Goal: Task Accomplishment & Management: Use online tool/utility

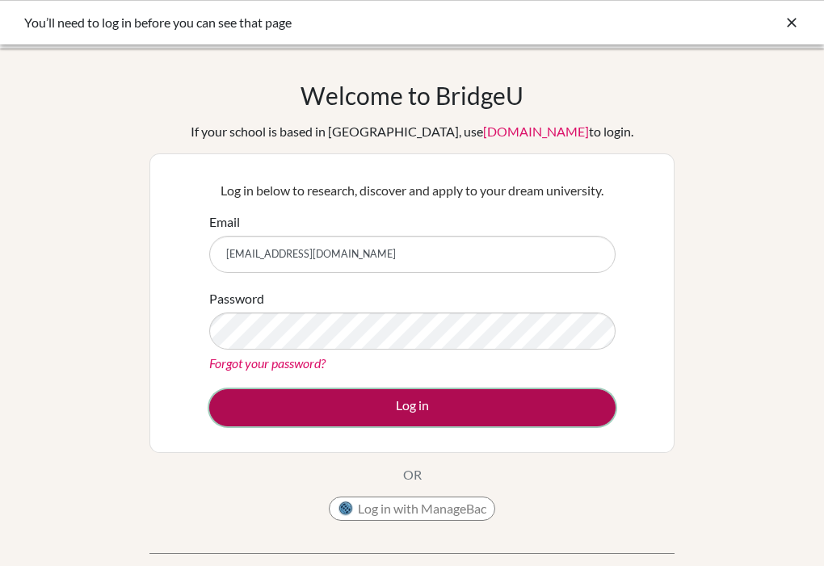
click at [388, 396] on button "Log in" at bounding box center [412, 407] width 406 height 37
click at [310, 402] on button "Log in" at bounding box center [412, 407] width 406 height 37
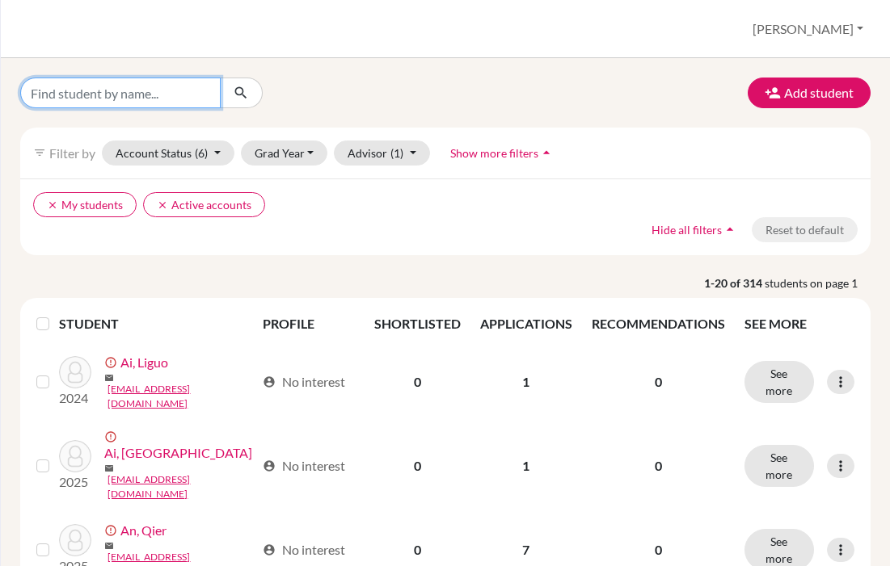
click at [160, 107] on input "Find student by name..." at bounding box center [120, 93] width 200 height 31
type input "Qianao"
click button "submit" at bounding box center [241, 93] width 43 height 31
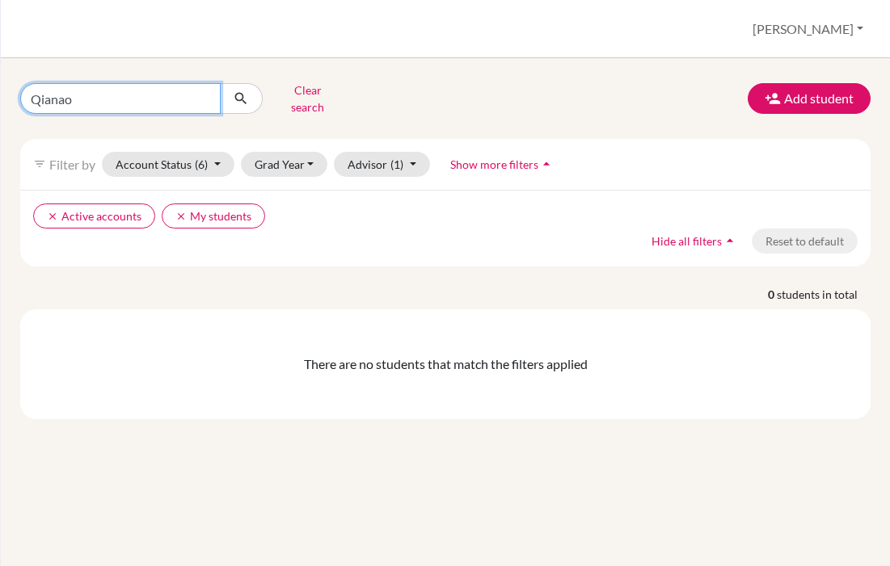
click at [136, 98] on input "Qianao" at bounding box center [120, 98] width 200 height 31
type input "Qiannao"
click button "submit" at bounding box center [241, 98] width 43 height 31
click at [210, 97] on input "Qiannao" at bounding box center [120, 98] width 200 height 31
type input "Qian"
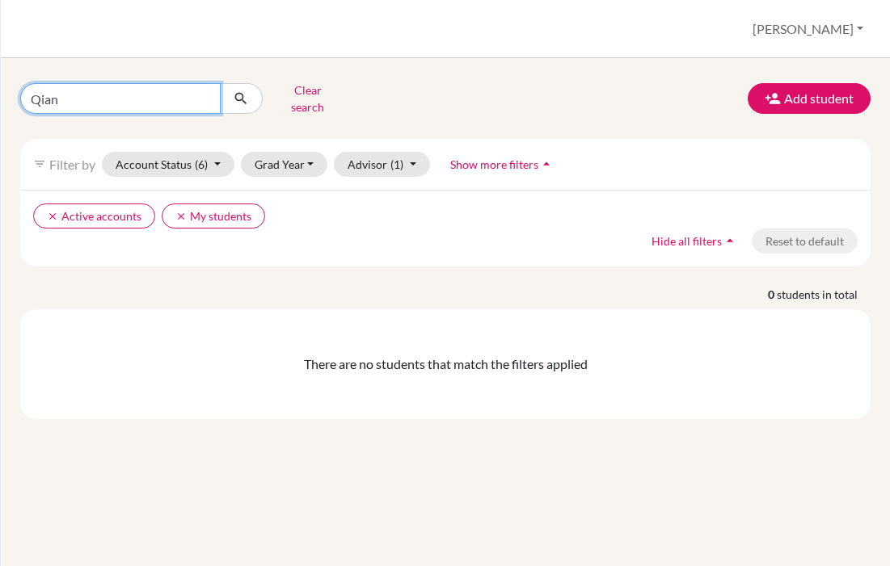
click button "submit" at bounding box center [241, 98] width 43 height 31
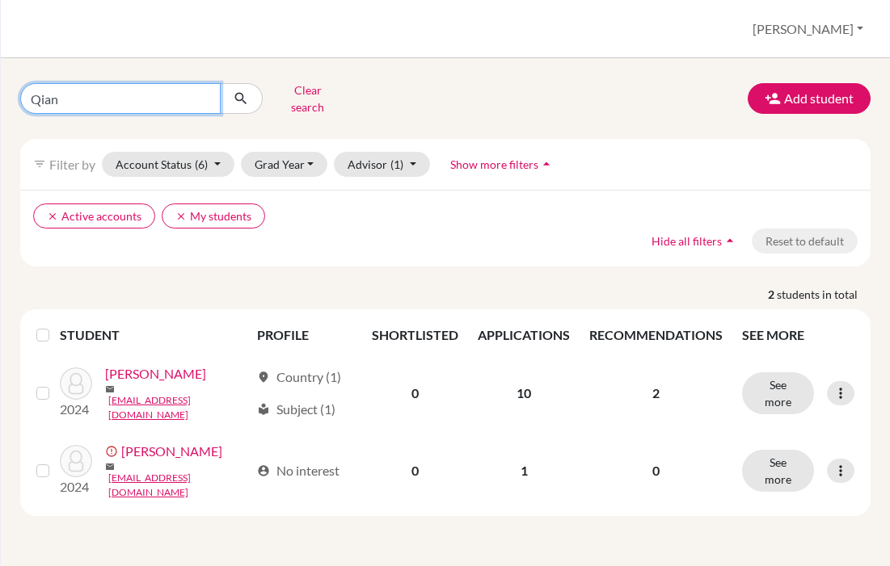
click at [200, 92] on input "Qian" at bounding box center [120, 98] width 200 height 31
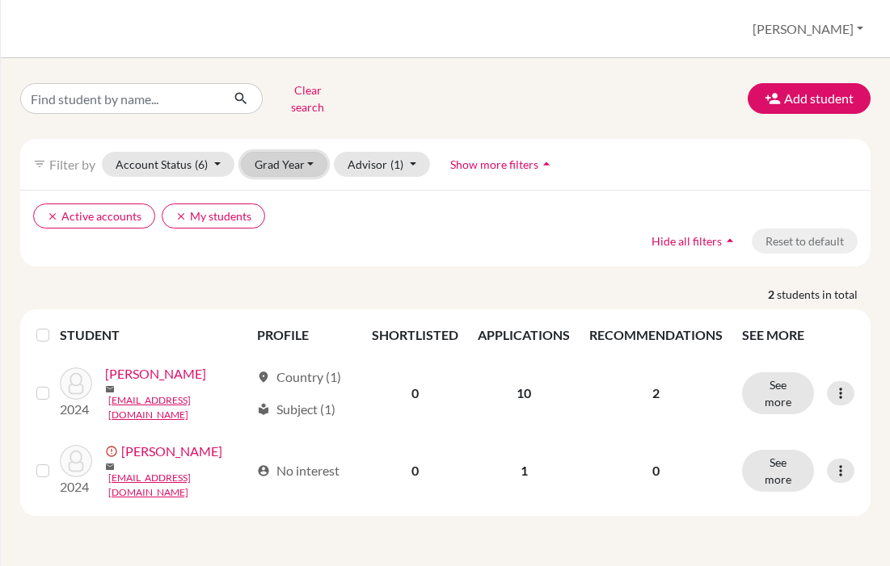
click at [263, 152] on button "Grad Year" at bounding box center [284, 164] width 87 height 25
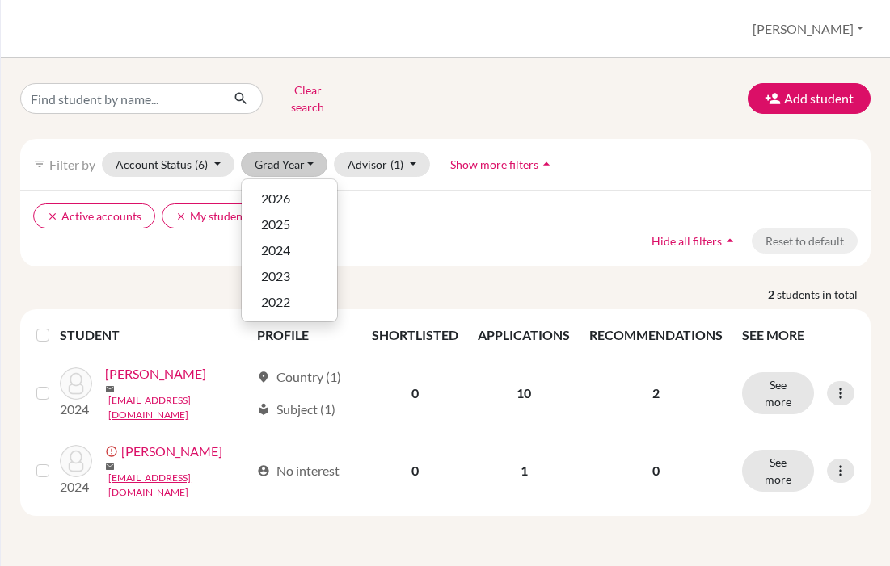
click at [268, 123] on div "Clear search Add student filter_list Filter by Account Status (6) Active accoun…" at bounding box center [445, 297] width 850 height 439
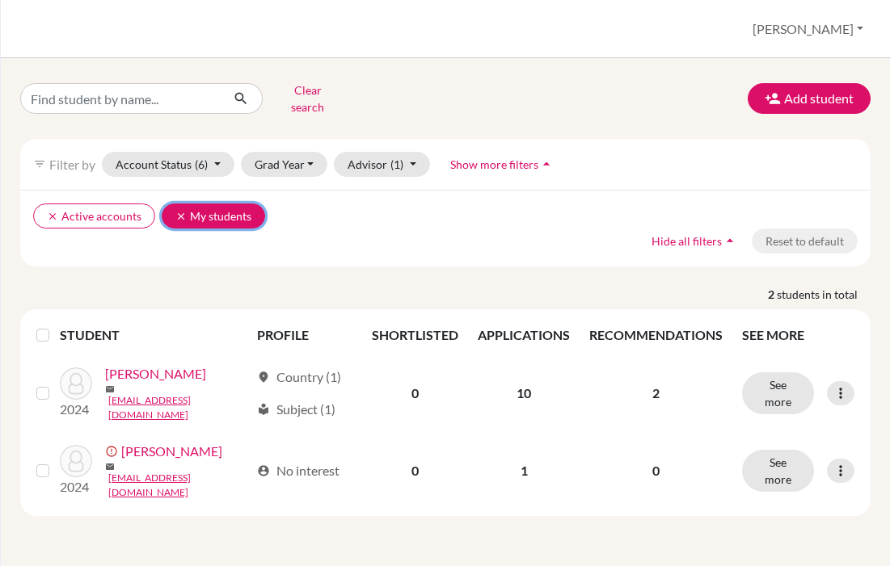
click at [177, 211] on icon "clear" at bounding box center [180, 216] width 11 height 11
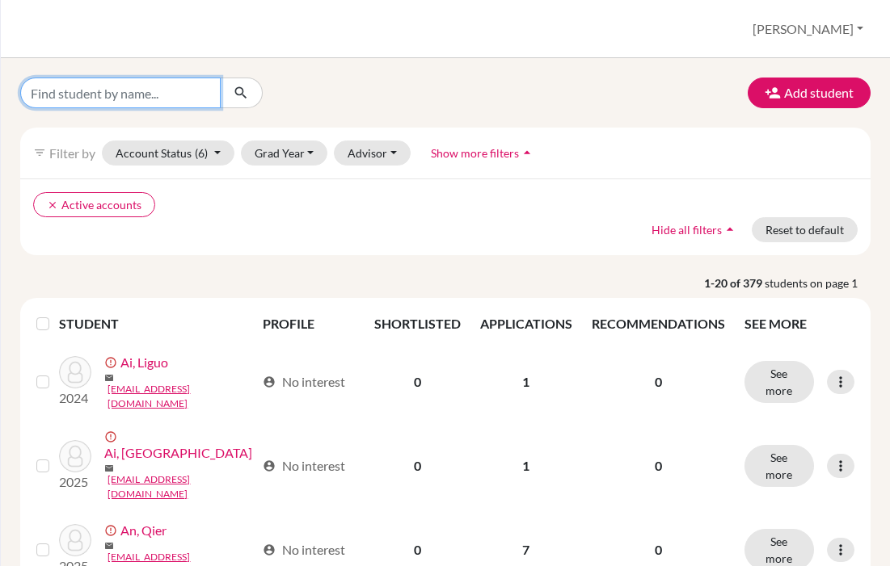
click at [116, 95] on input "Find student by name..." at bounding box center [120, 93] width 200 height 31
type input "Wang"
click button "submit" at bounding box center [241, 93] width 43 height 31
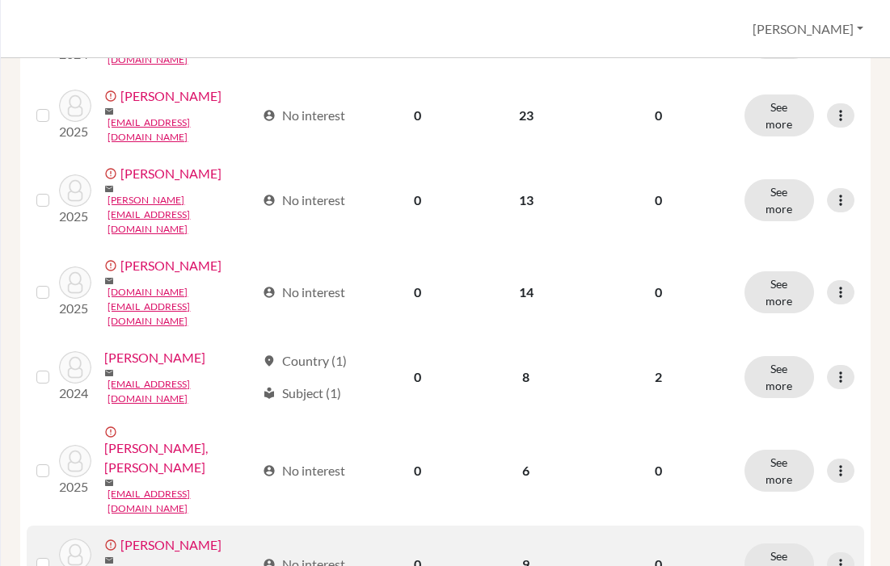
scroll to position [1307, 0]
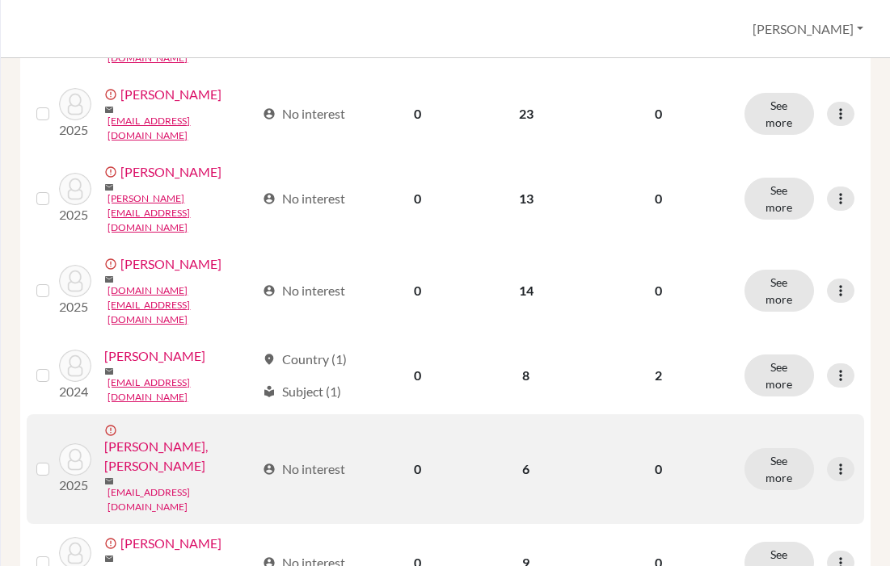
click at [155, 486] on link "qianaowang26@outlook.com" at bounding box center [180, 500] width 147 height 29
click at [155, 437] on link "[PERSON_NAME], [PERSON_NAME]" at bounding box center [179, 456] width 150 height 39
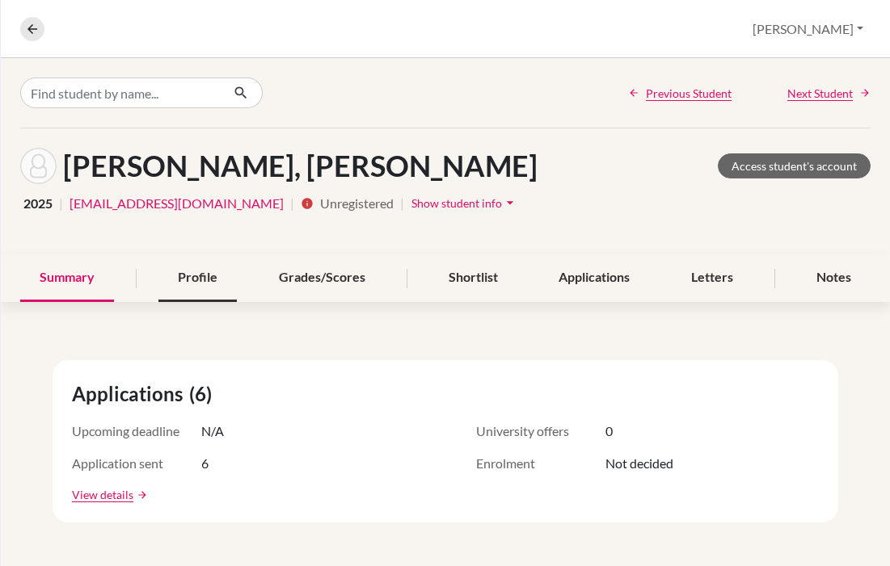
scroll to position [10, 0]
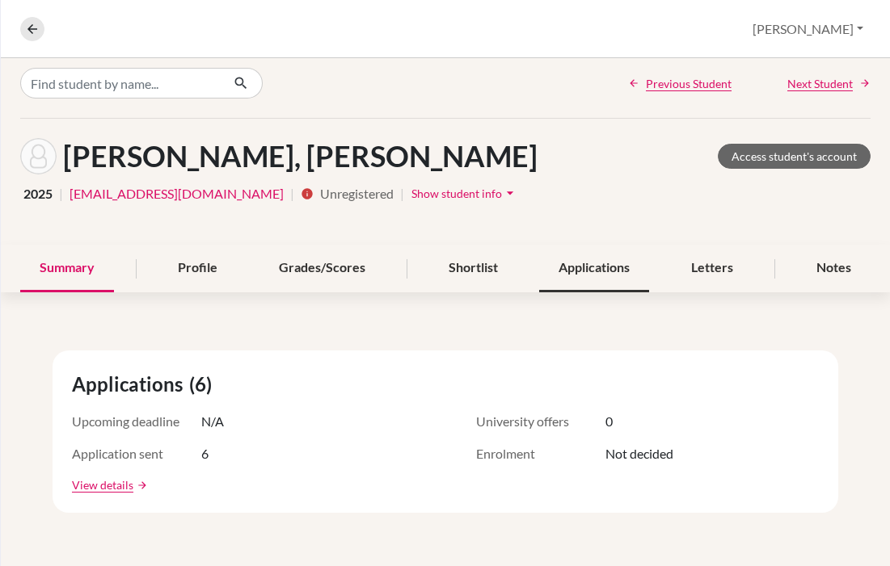
click at [570, 276] on div "Applications" at bounding box center [594, 269] width 110 height 48
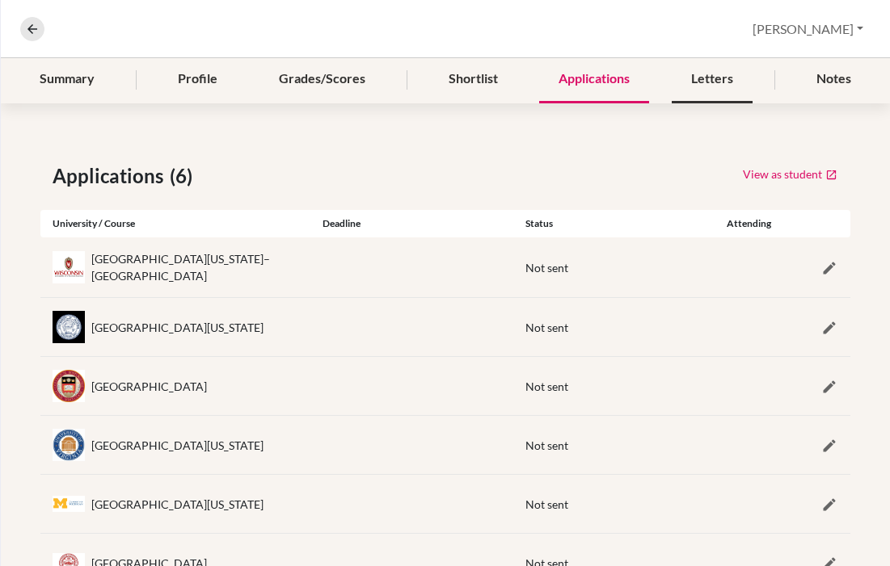
scroll to position [263, 0]
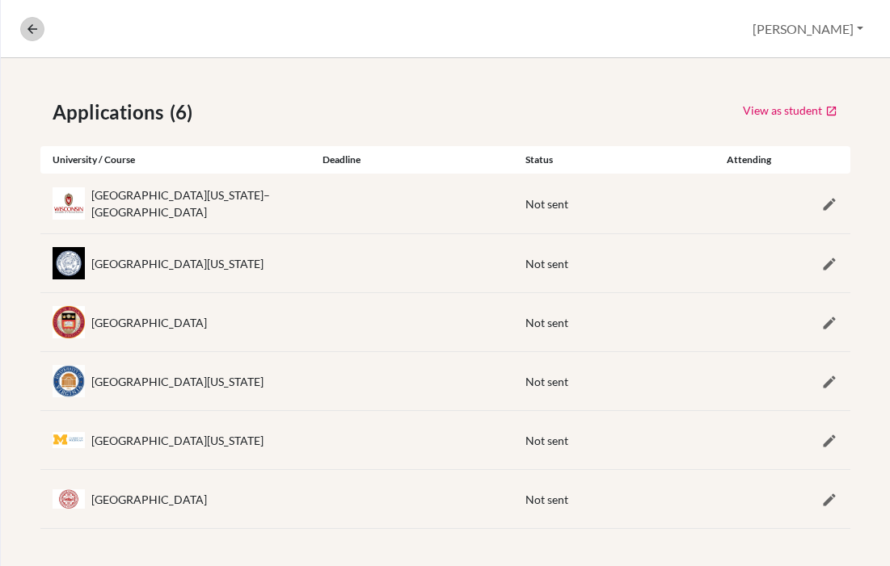
click at [38, 29] on nav "Overview Student details" at bounding box center [38, 29] width 37 height 24
click at [35, 30] on icon at bounding box center [32, 29] width 15 height 15
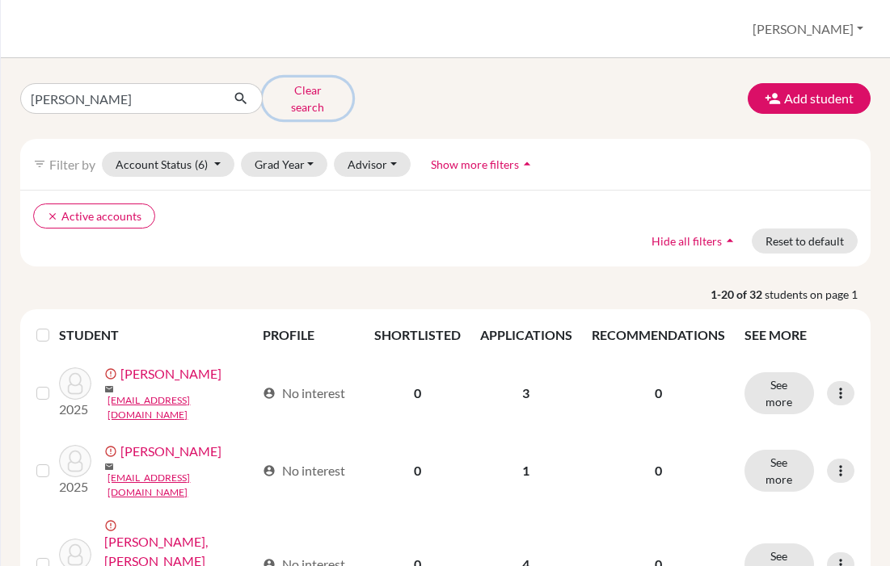
click at [314, 99] on button "Clear search" at bounding box center [308, 99] width 90 height 42
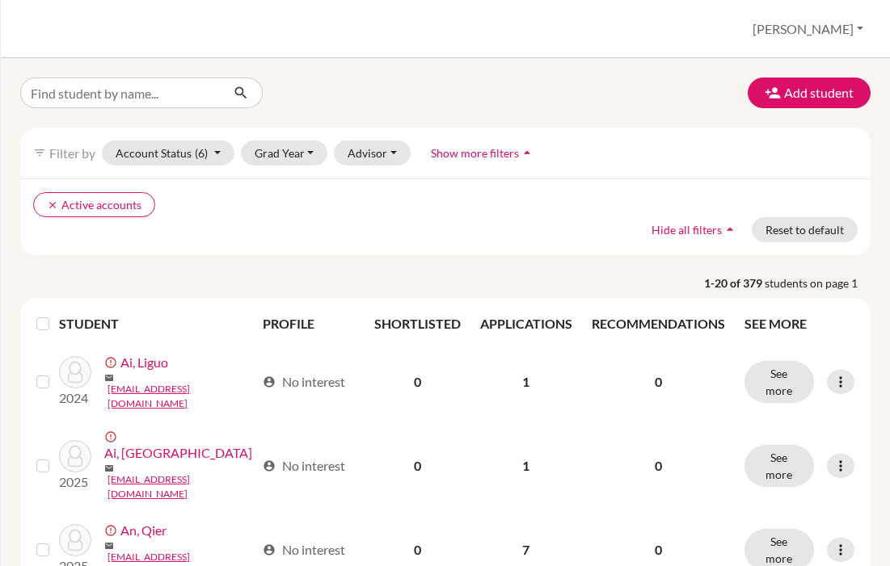
click at [318, 93] on div "Add student" at bounding box center [445, 93] width 874 height 31
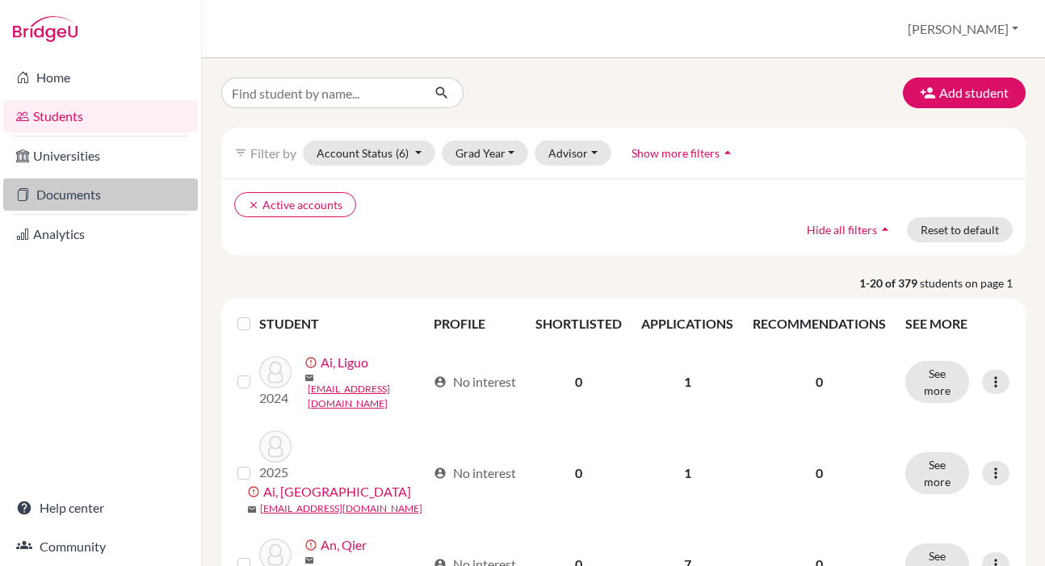
click at [93, 188] on link "Documents" at bounding box center [100, 195] width 195 height 32
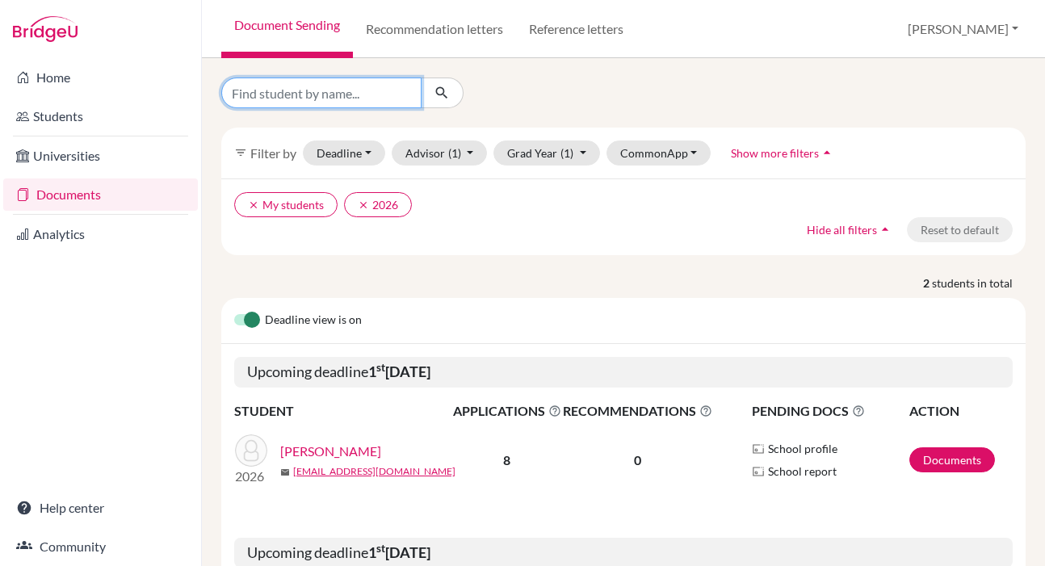
click at [300, 105] on input "Find student by name..." at bounding box center [321, 93] width 200 height 31
type input "[PERSON_NAME]"
click button "submit" at bounding box center [442, 93] width 43 height 31
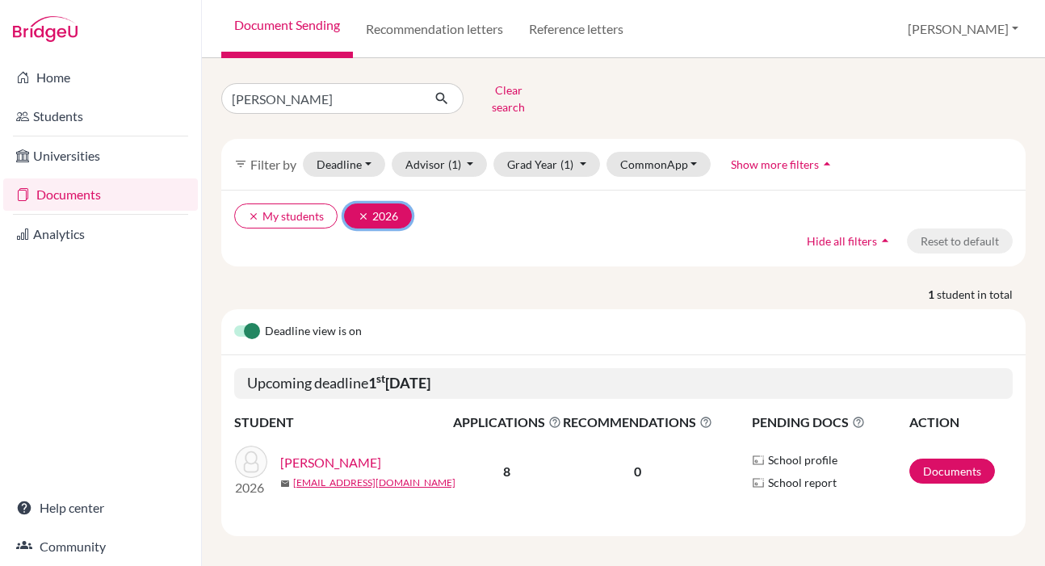
click at [355, 208] on button "clear 2026" at bounding box center [378, 216] width 68 height 25
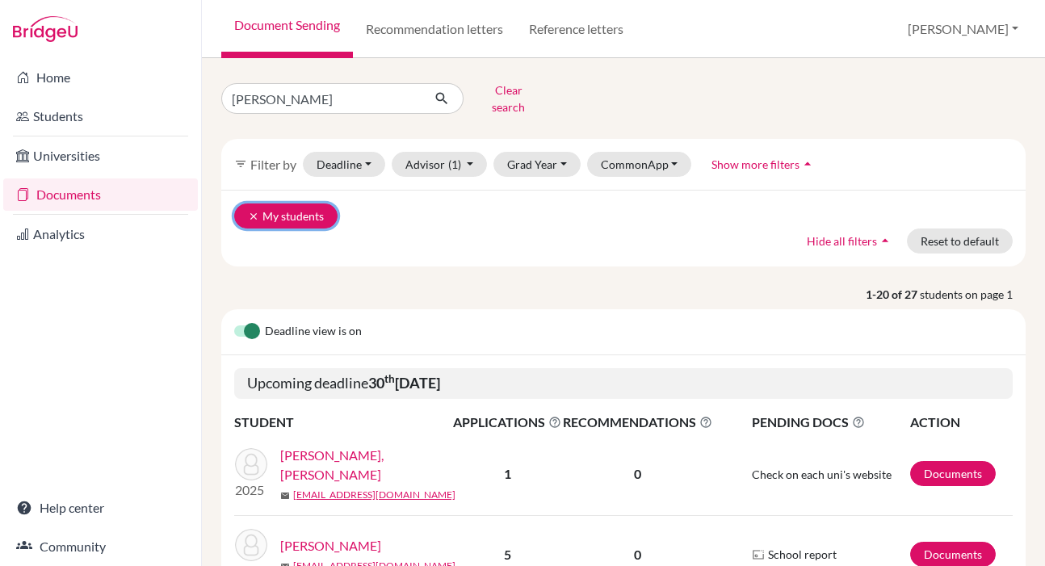
click at [255, 211] on icon "clear" at bounding box center [253, 216] width 11 height 11
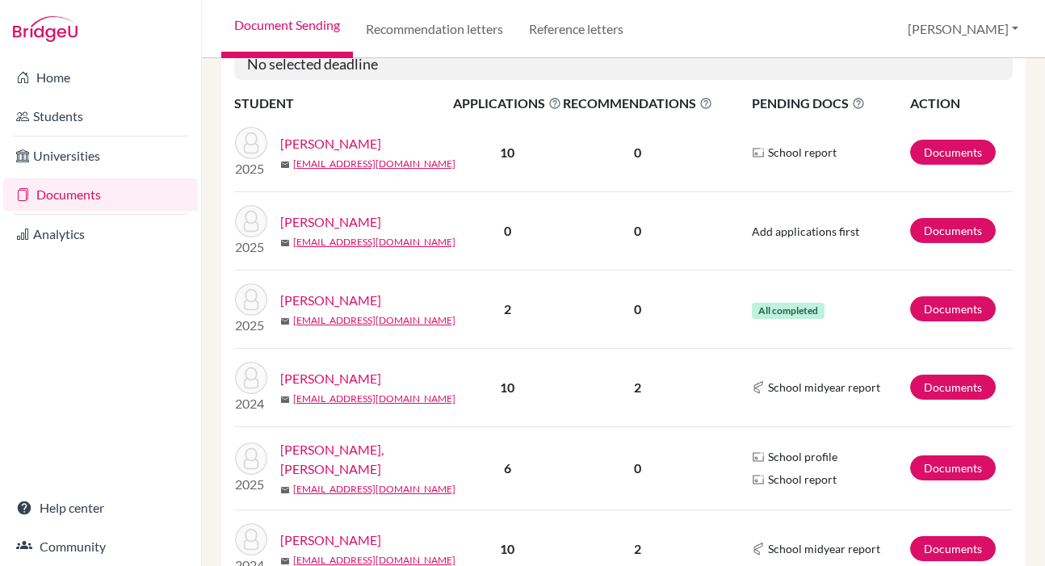
scroll to position [1294, 0]
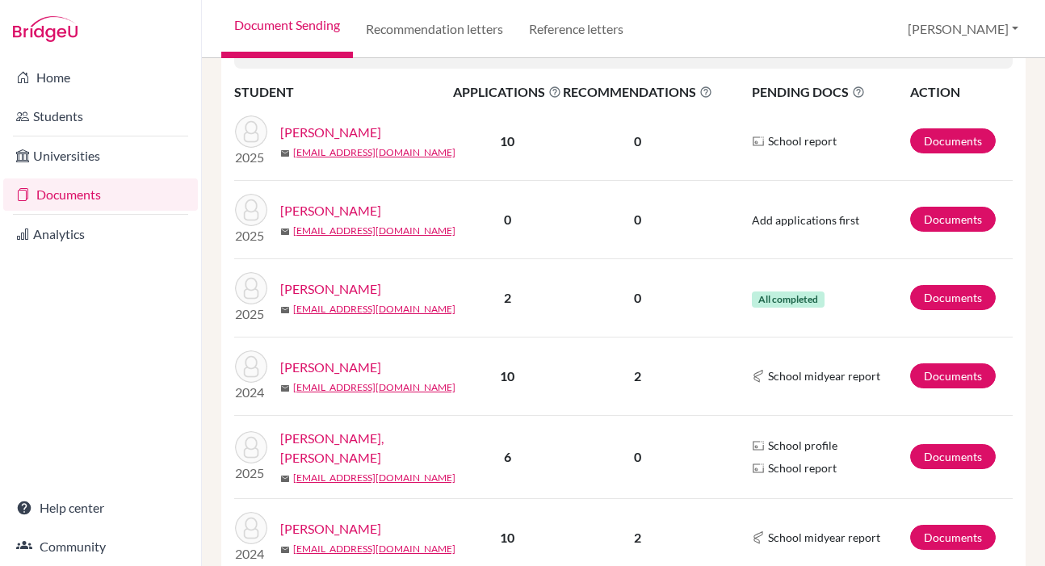
click at [339, 429] on link "[PERSON_NAME], [PERSON_NAME]" at bounding box center [371, 448] width 183 height 39
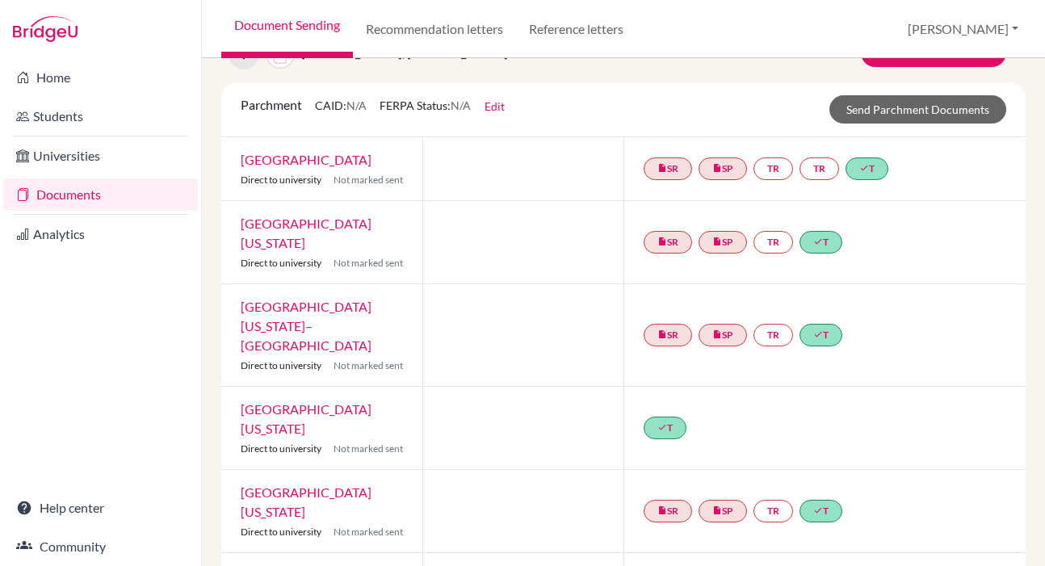
scroll to position [87, 0]
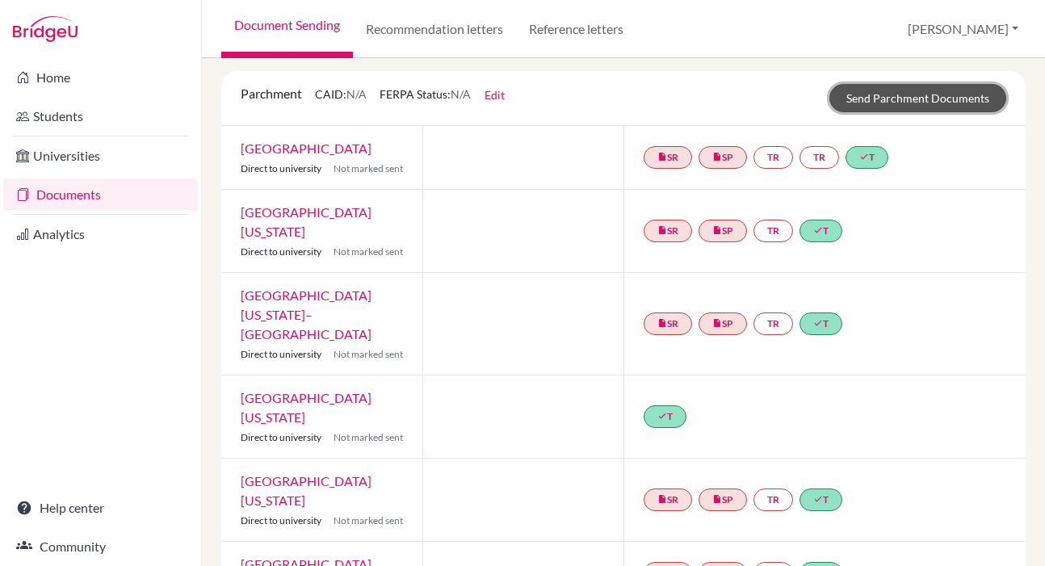
click at [859, 96] on link "Send Parchment Documents" at bounding box center [918, 98] width 177 height 28
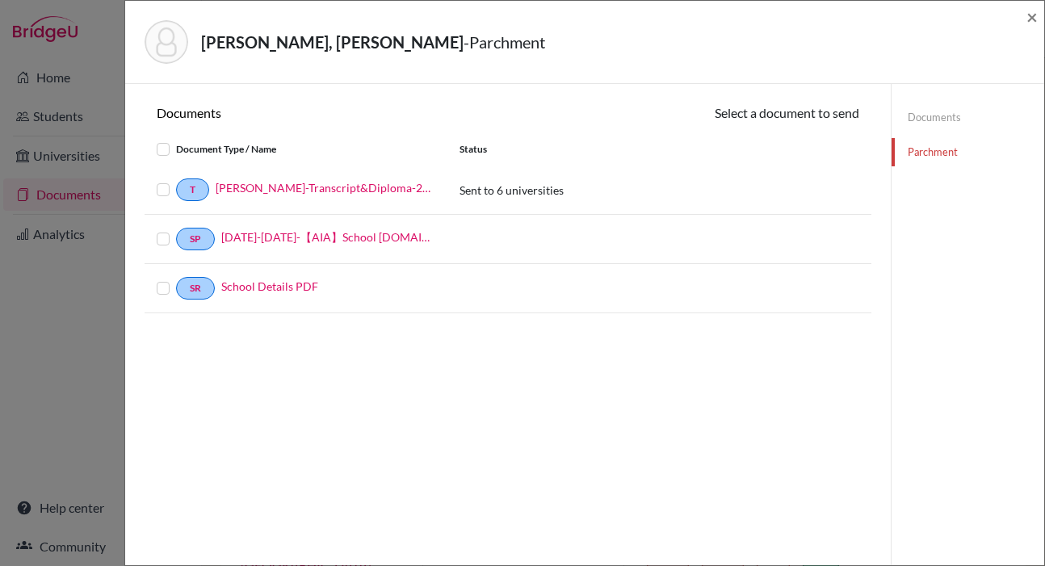
click at [176, 180] on label at bounding box center [176, 180] width 0 height 0
click at [0, 0] on input "checkbox" at bounding box center [0, 0] width 0 height 0
click at [792, 109] on button "Continue" at bounding box center [815, 115] width 90 height 25
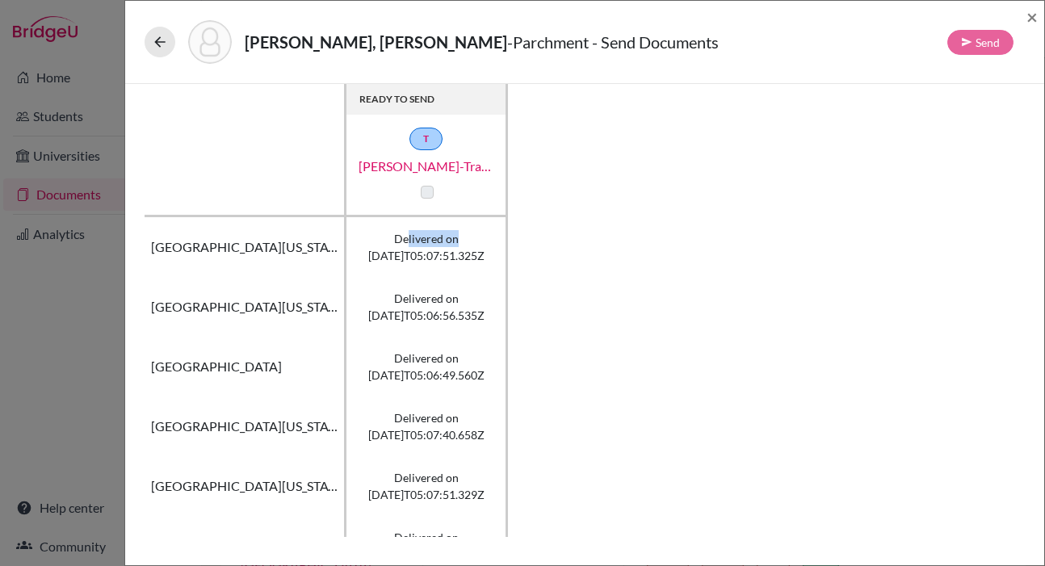
drag, startPoint x: 409, startPoint y: 238, endPoint x: 517, endPoint y: 232, distance: 108.5
click at [477, 234] on span "Delivered on [DATE]T05:07:51.325Z" at bounding box center [426, 247] width 116 height 34
click at [416, 237] on span "Delivered on [DATE]T05:07:51.325Z" at bounding box center [426, 247] width 116 height 34
drag, startPoint x: 394, startPoint y: 238, endPoint x: 482, endPoint y: 238, distance: 88.1
click at [482, 238] on span "Delivered on [DATE]T05:07:51.325Z" at bounding box center [426, 247] width 116 height 34
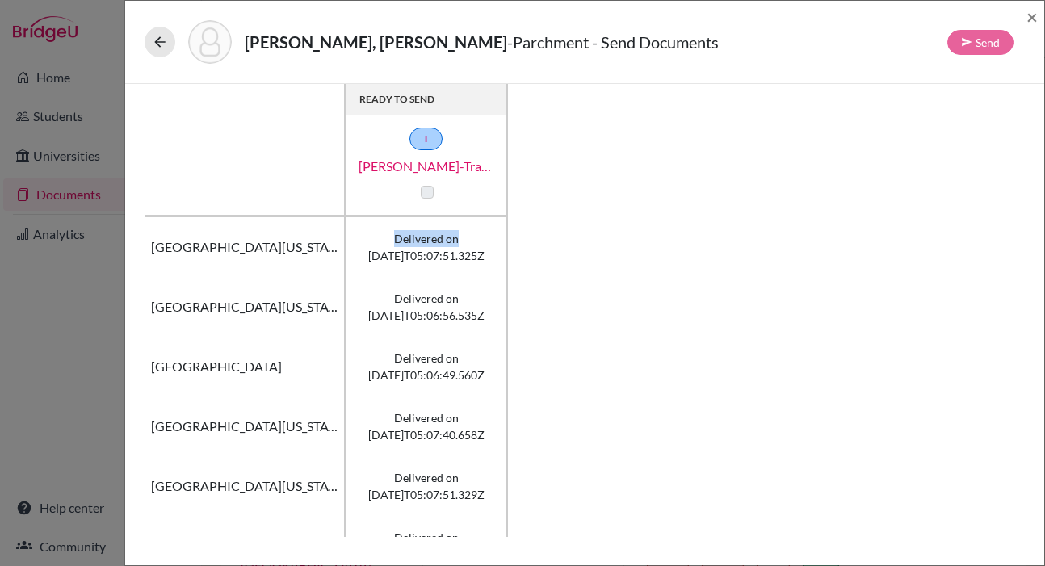
copy span "Delivered on"
click at [1024, 12] on div "[PERSON_NAME], Qianao - Parchment - Send Documents Send ×" at bounding box center [585, 41] width 907 height 69
click at [1037, 17] on span "×" at bounding box center [1032, 16] width 11 height 23
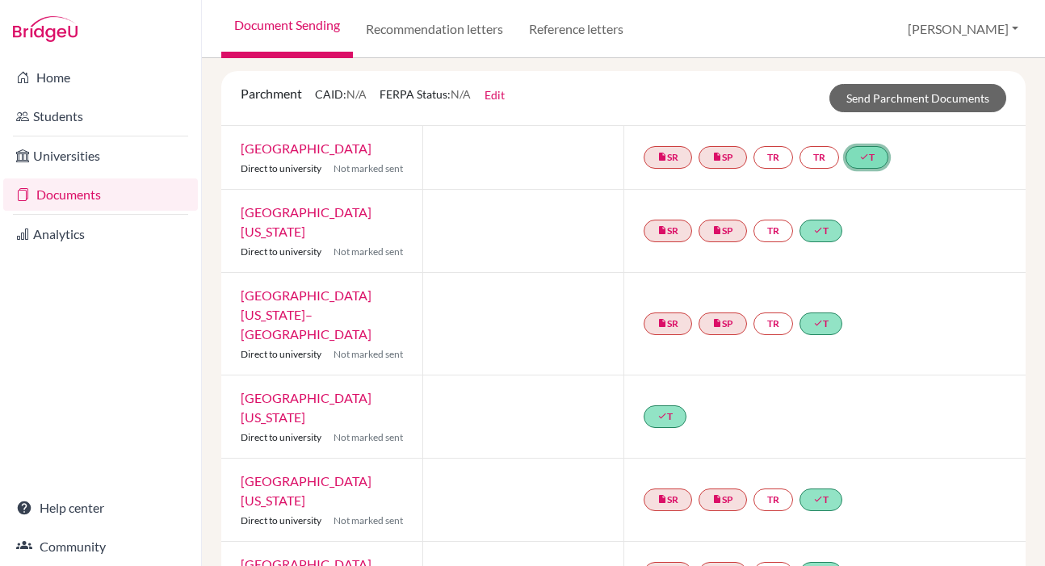
click at [872, 165] on link "done T" at bounding box center [867, 157] width 43 height 23
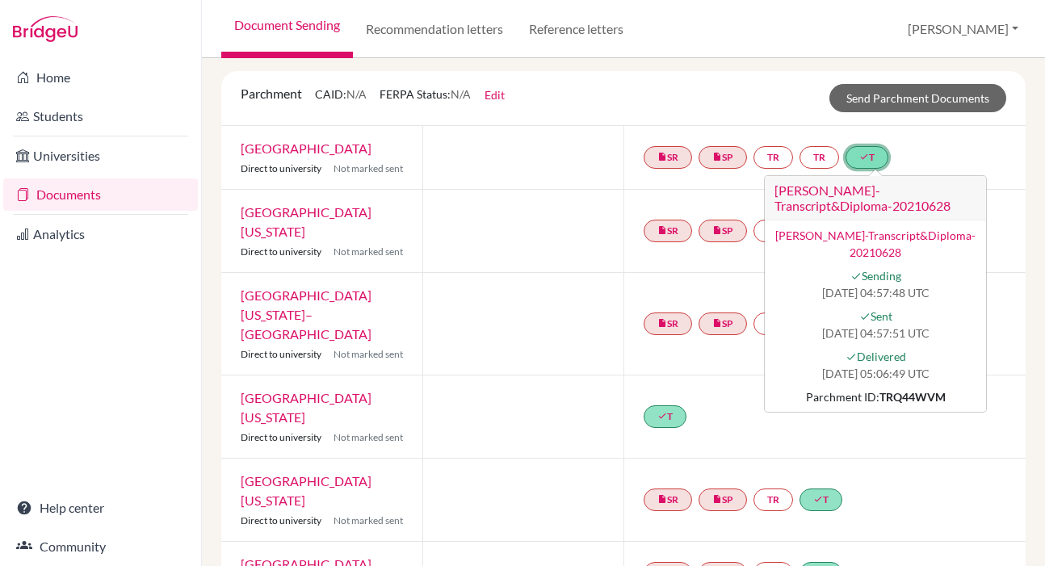
drag, startPoint x: 871, startPoint y: 398, endPoint x: 940, endPoint y: 398, distance: 68.7
click at [939, 398] on div "Parchment ID: TRQ44WVM" at bounding box center [876, 397] width 202 height 17
click at [692, 376] on div "done T" at bounding box center [825, 417] width 402 height 82
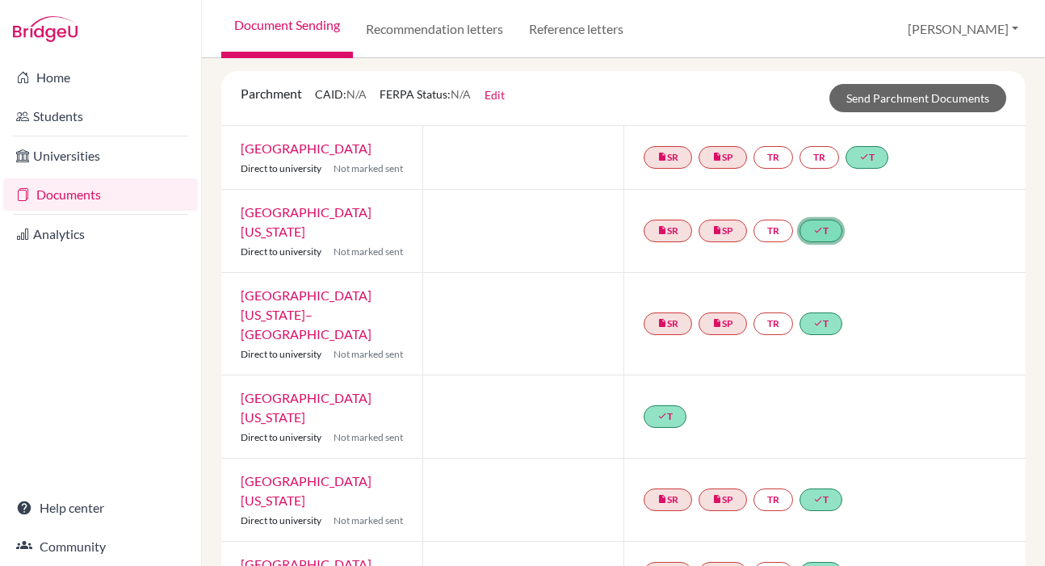
click at [831, 220] on link "done T" at bounding box center [821, 231] width 43 height 23
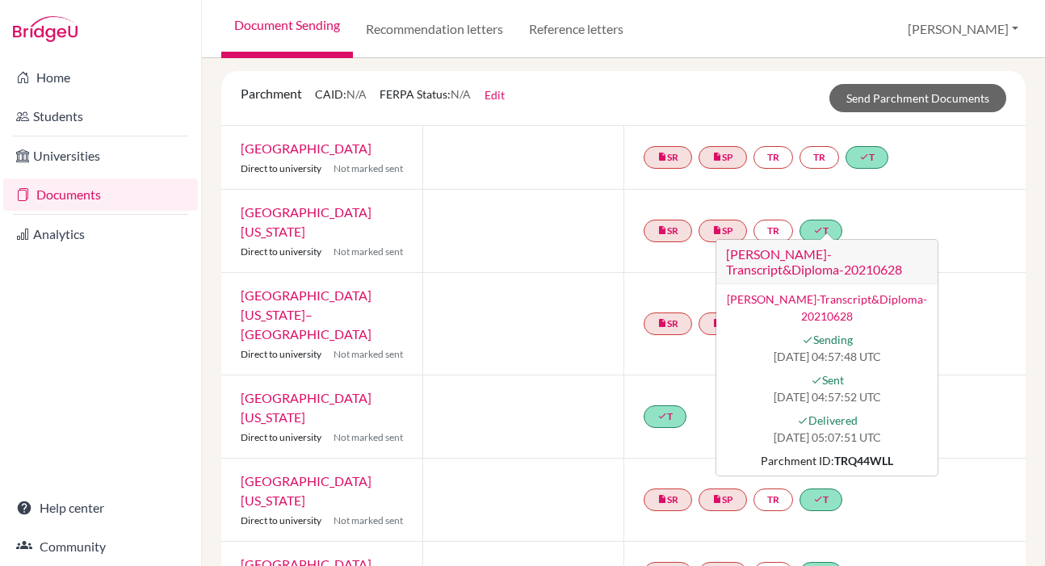
click at [964, 240] on div "insert_drive_file SR insert_drive_file SP TR done T [PERSON_NAME]-Transcript&Di…" at bounding box center [825, 231] width 402 height 82
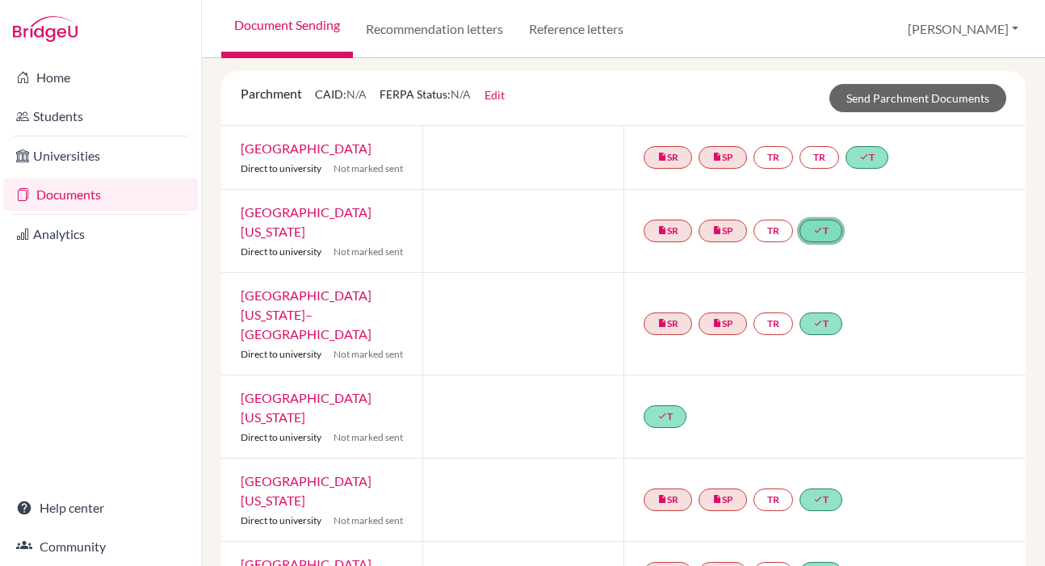
click at [830, 223] on link "done T" at bounding box center [821, 231] width 43 height 23
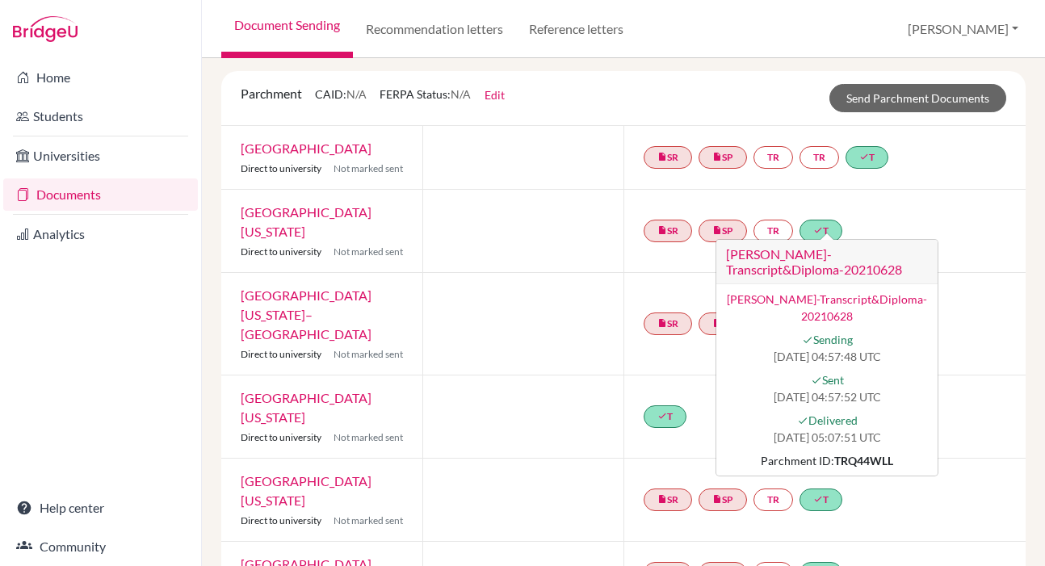
click at [536, 276] on div at bounding box center [523, 324] width 201 height 102
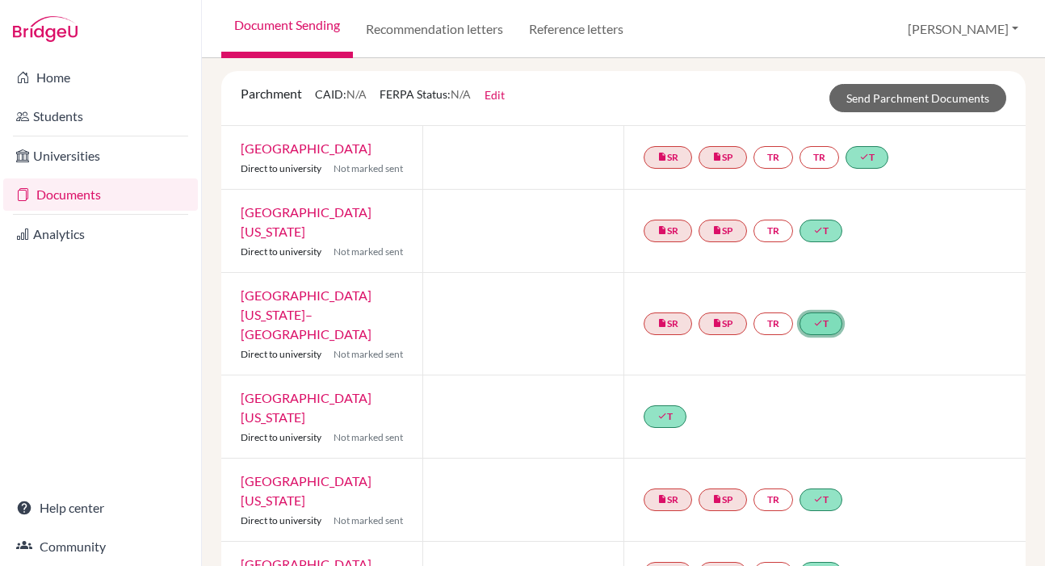
click at [839, 313] on link "done T" at bounding box center [821, 324] width 43 height 23
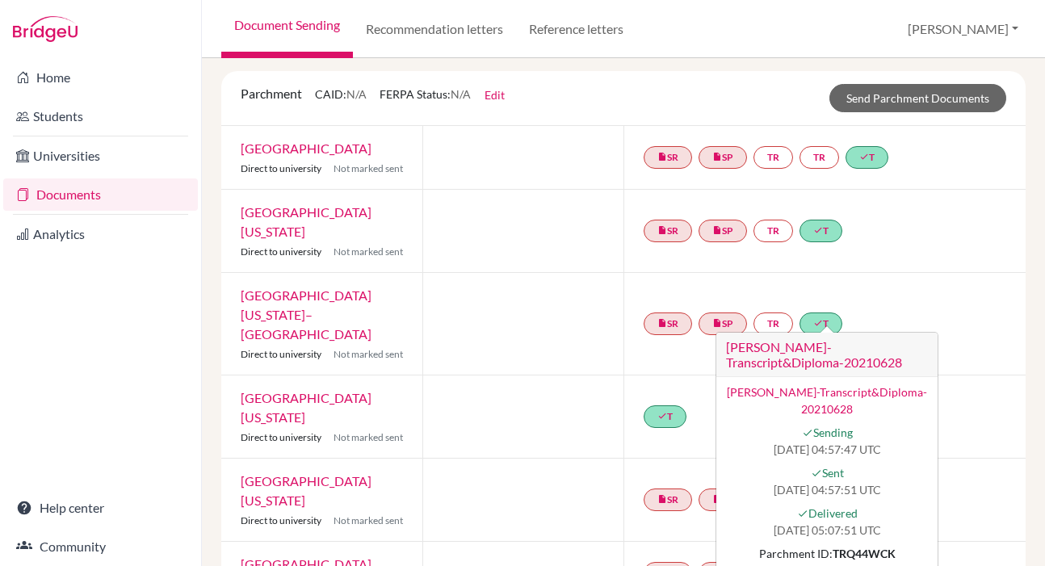
click at [549, 321] on div at bounding box center [523, 324] width 201 height 102
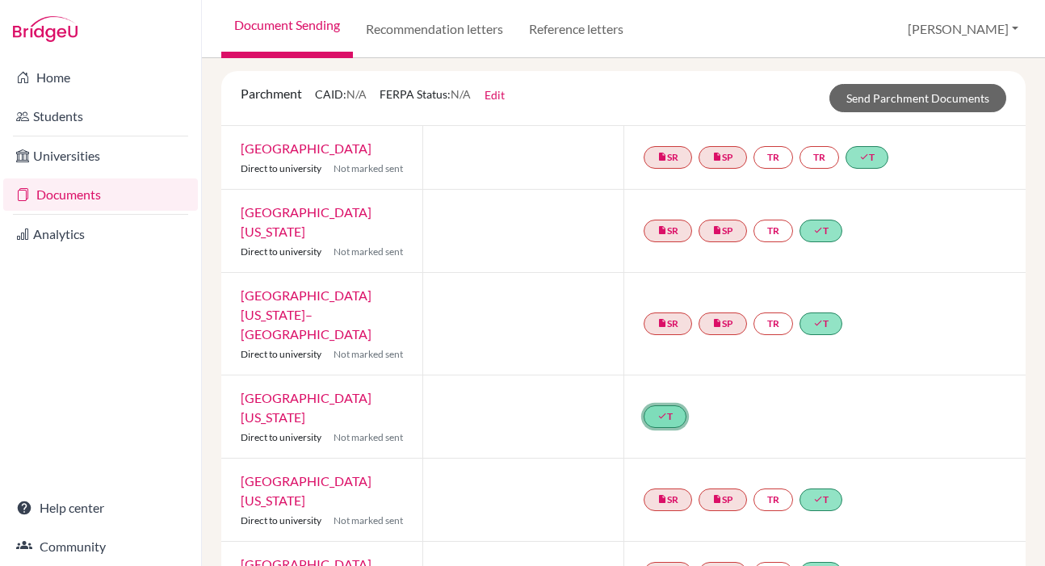
click at [666, 406] on link "done T" at bounding box center [665, 417] width 43 height 23
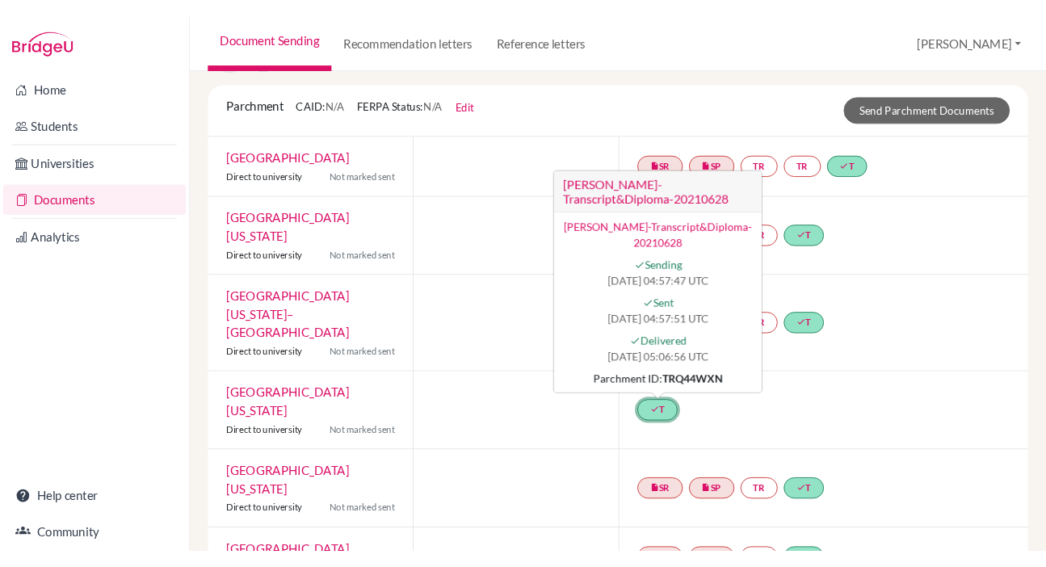
scroll to position [85, 0]
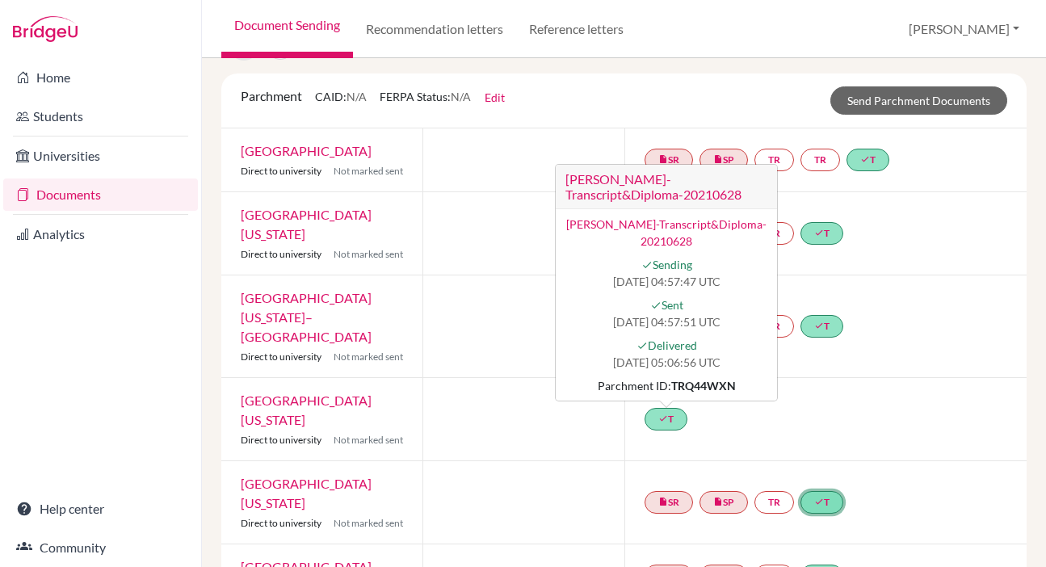
click at [835, 491] on link "done T" at bounding box center [822, 502] width 43 height 23
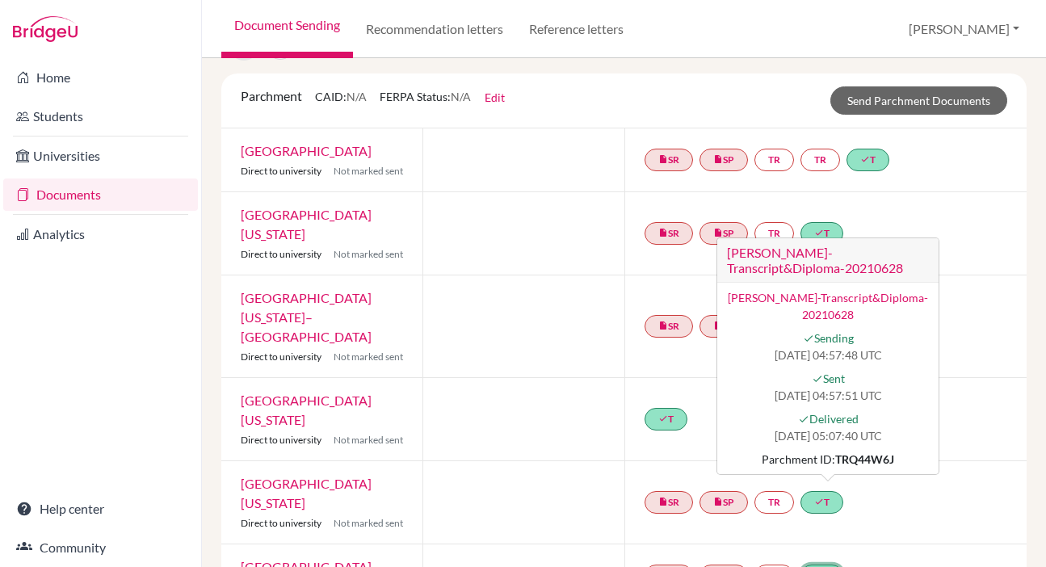
click at [831, 565] on link "done T" at bounding box center [822, 576] width 43 height 23
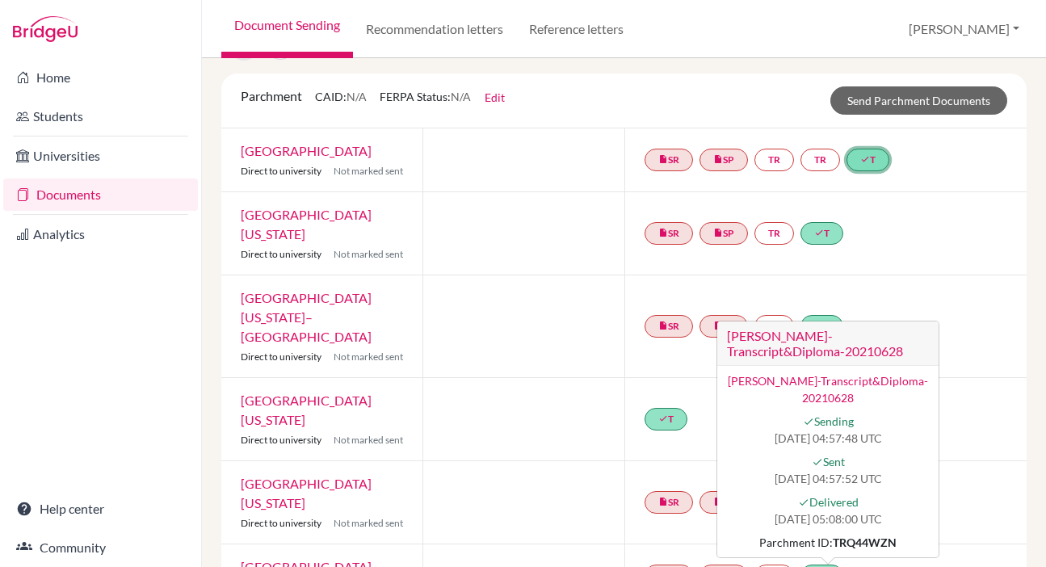
click at [877, 156] on link "done T" at bounding box center [868, 160] width 43 height 23
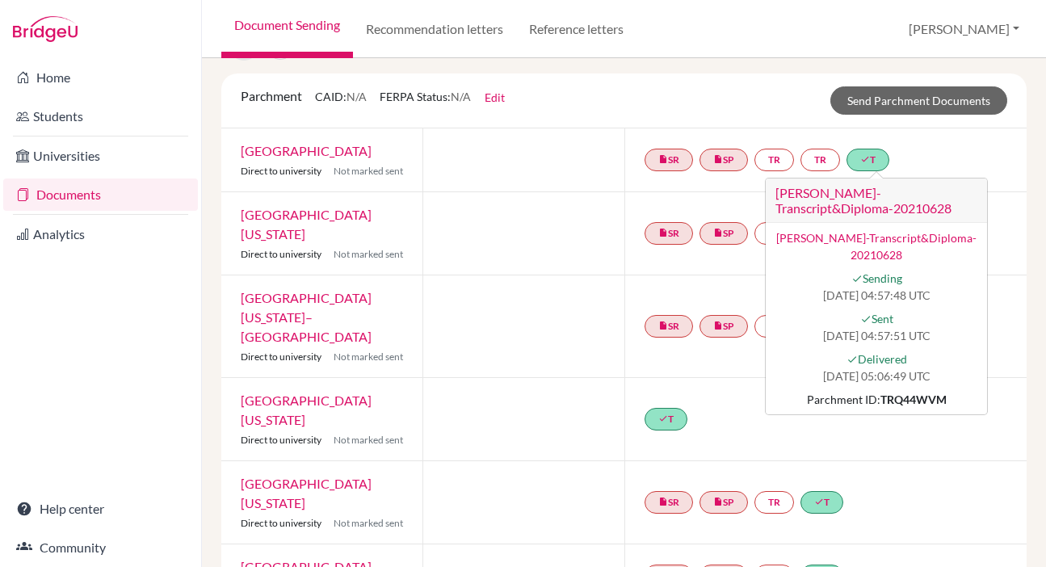
click at [965, 545] on div "insert_drive_file SR insert_drive_file SP TR done T" at bounding box center [826, 576] width 403 height 63
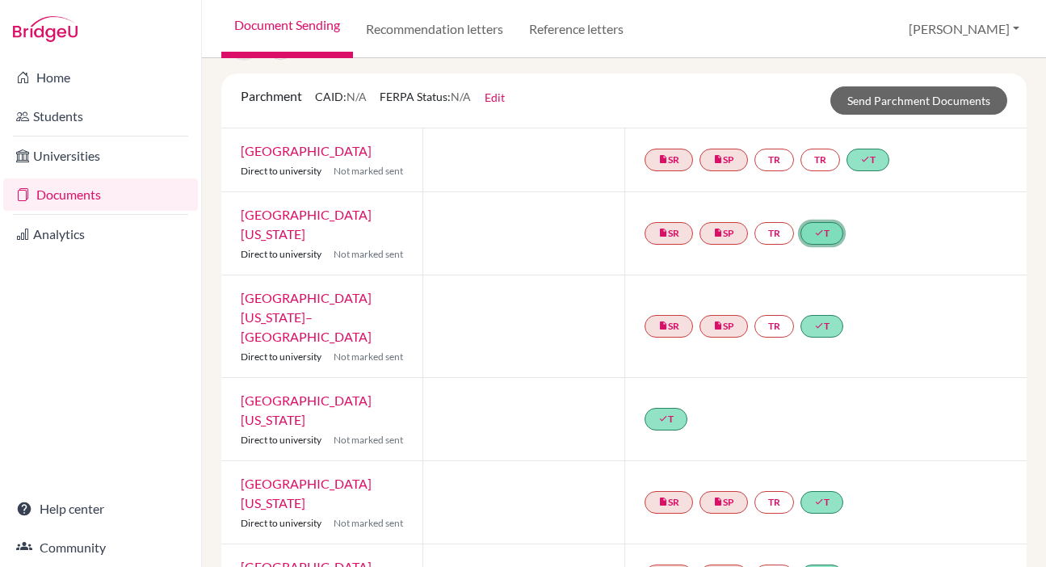
click at [825, 229] on link "done T" at bounding box center [822, 233] width 43 height 23
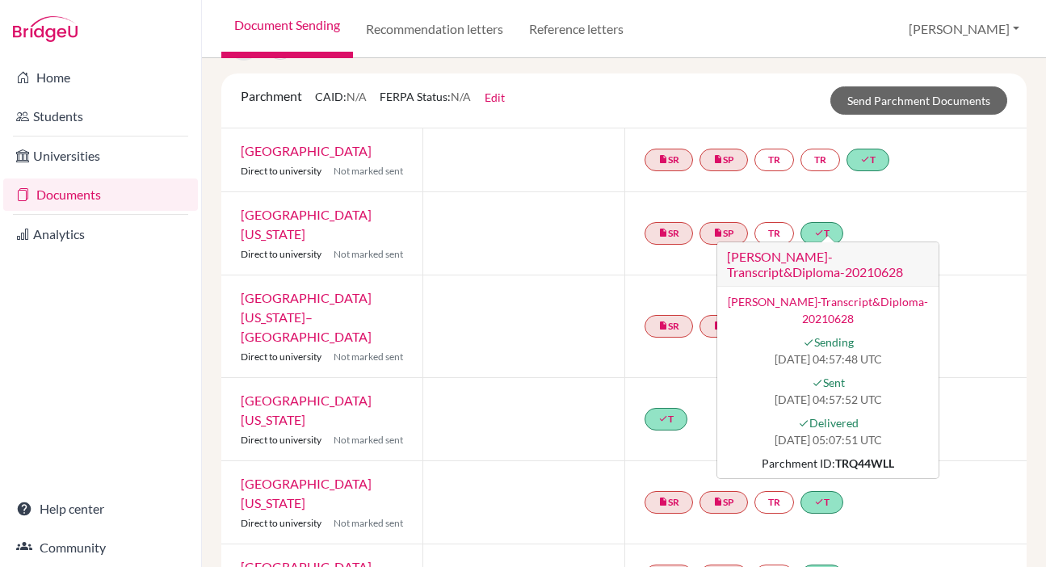
click at [901, 545] on div "insert_drive_file SR insert_drive_file SP TR done T" at bounding box center [826, 576] width 403 height 63
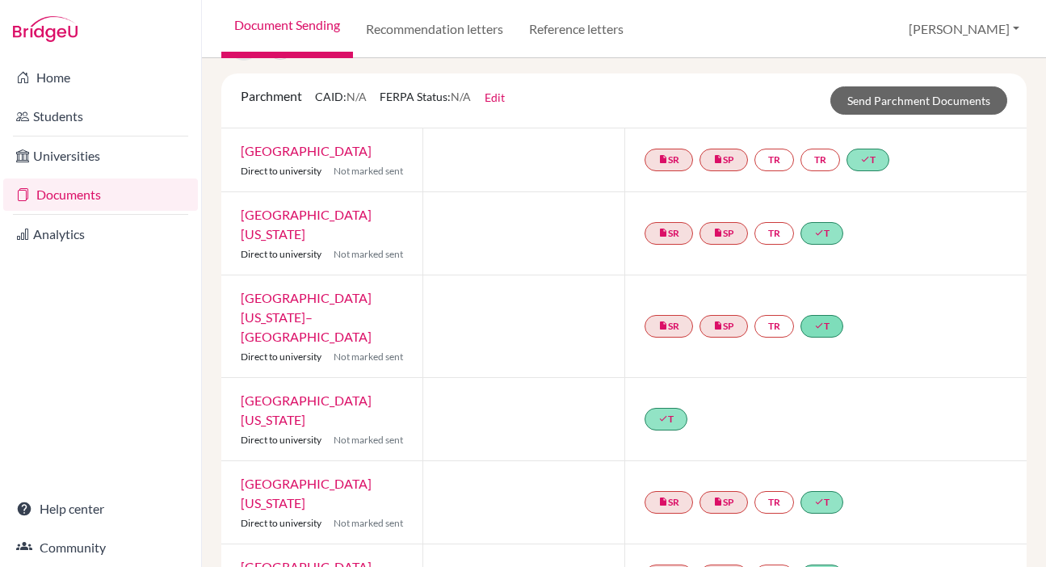
scroll to position [86, 0]
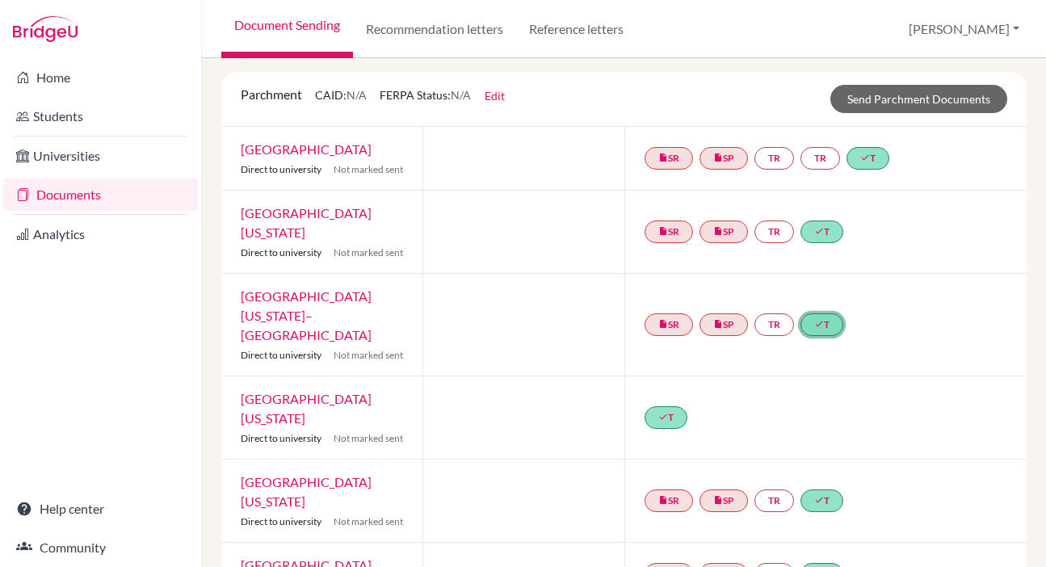
click at [819, 319] on icon "done" at bounding box center [819, 324] width 10 height 10
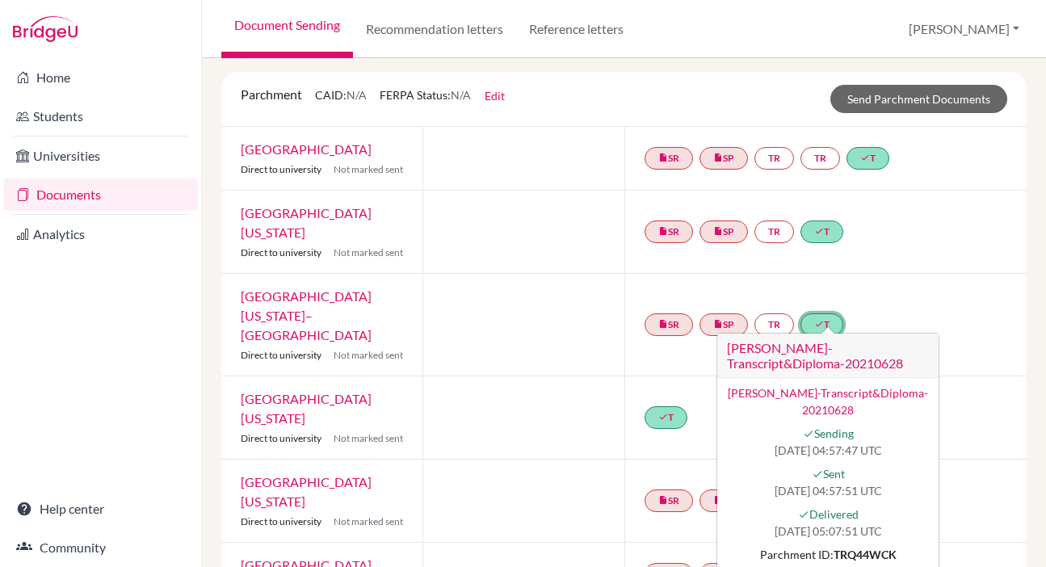
scroll to position [83, 0]
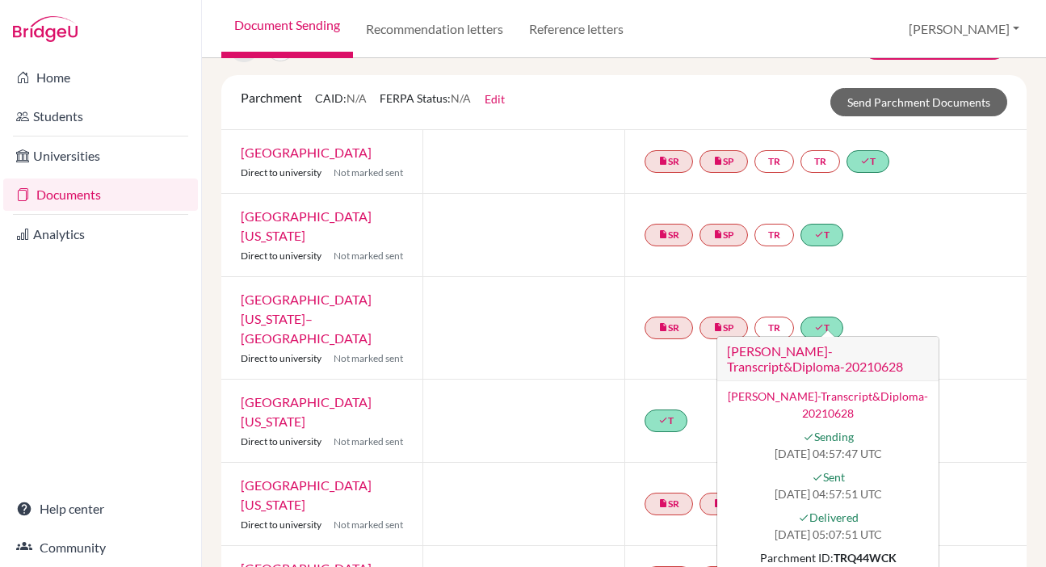
click at [983, 463] on div "insert_drive_file SR insert_drive_file SP TR done T" at bounding box center [826, 504] width 403 height 82
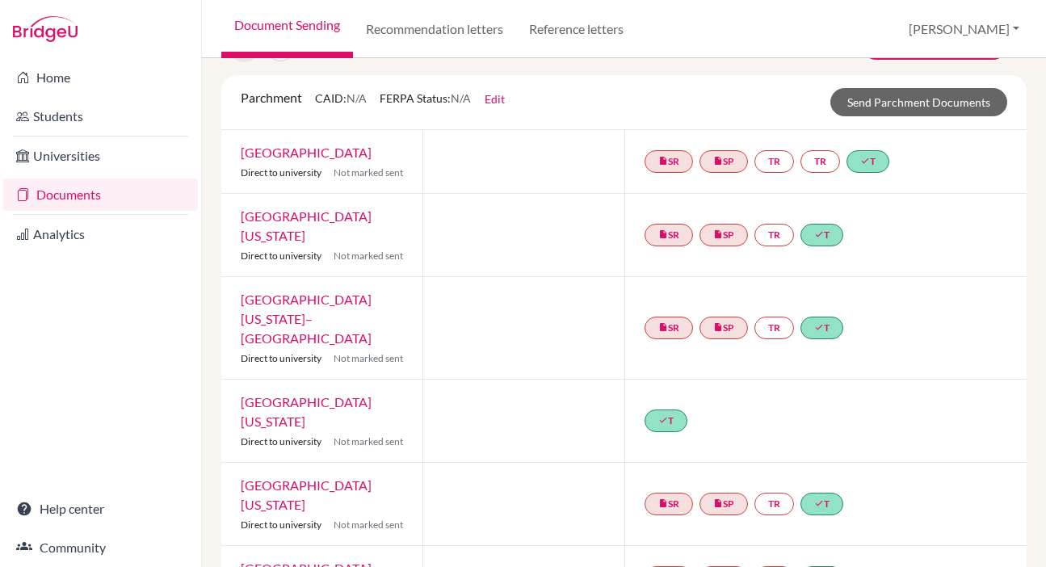
scroll to position [86, 0]
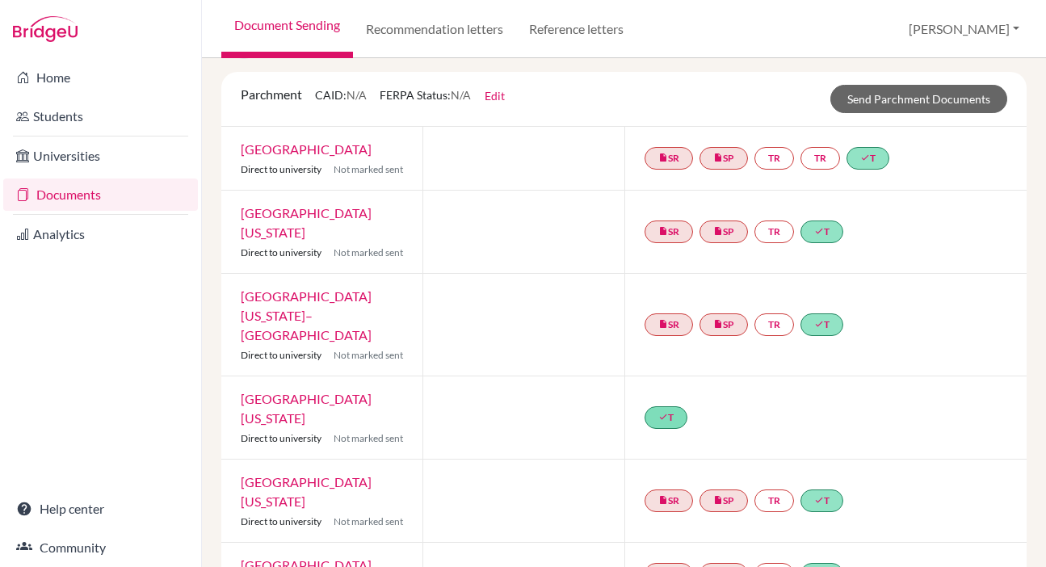
click at [682, 403] on div "done T" at bounding box center [669, 417] width 49 height 29
click at [679, 406] on link "done T" at bounding box center [666, 417] width 43 height 23
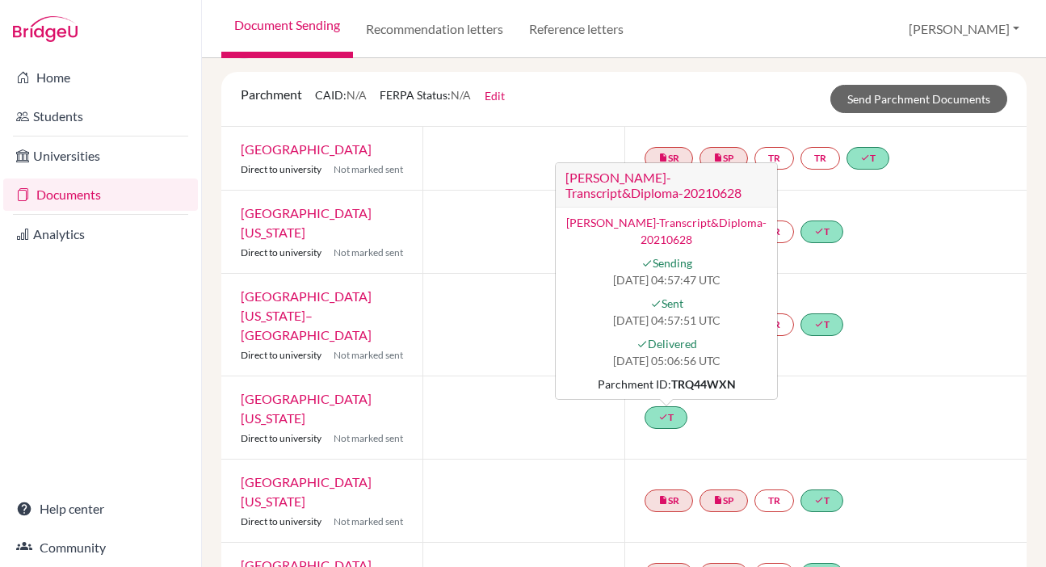
click at [923, 410] on div "done T [PERSON_NAME]-Transcript&Diploma-20210628 [PERSON_NAME]-Transcript&Diplo…" at bounding box center [826, 418] width 403 height 82
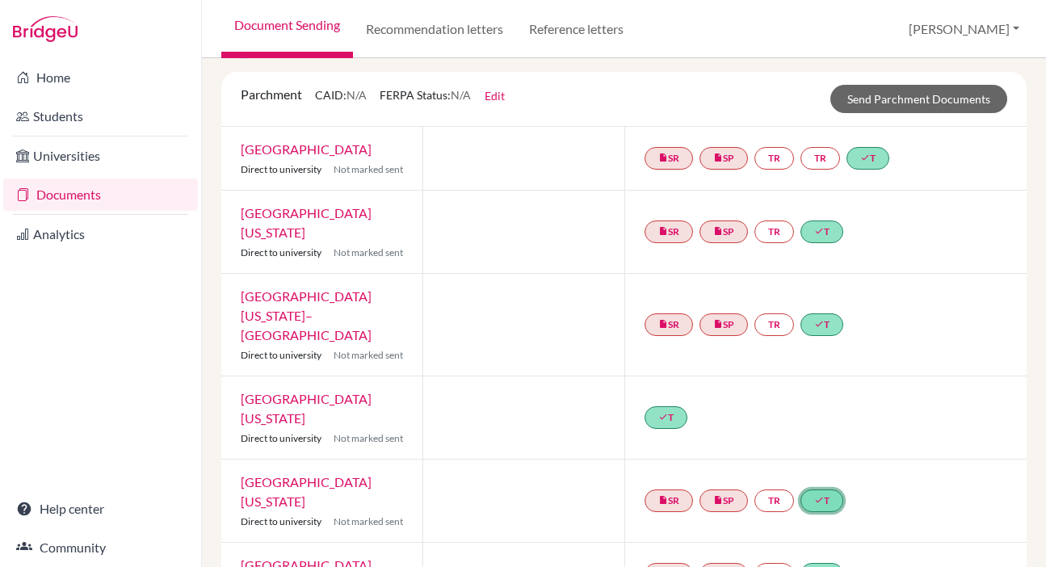
click at [822, 495] on icon "done" at bounding box center [819, 500] width 10 height 10
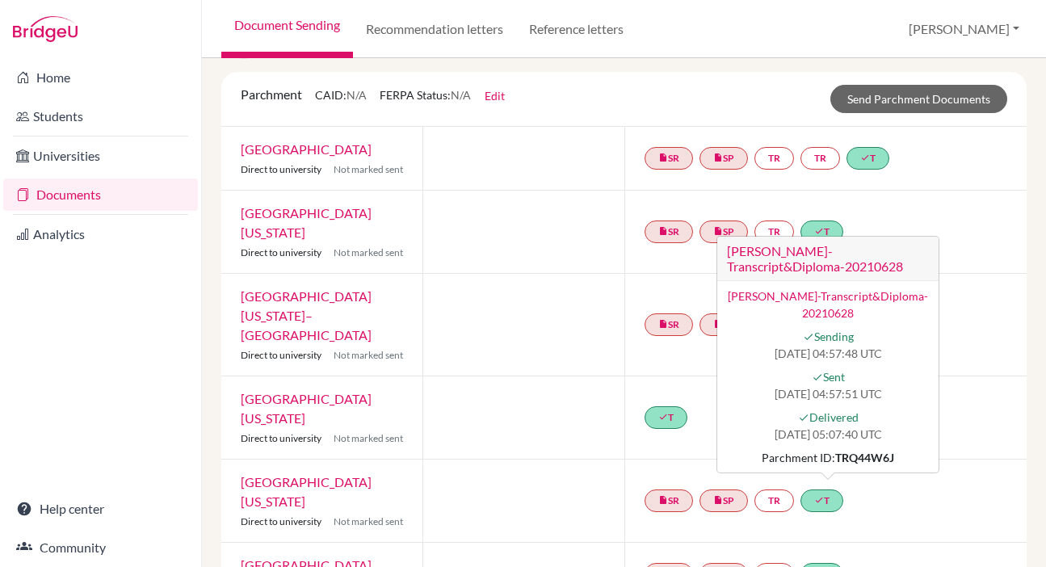
click at [930, 460] on div "insert_drive_file SR insert_drive_file SP TR done T [PERSON_NAME]-Transcript&Di…" at bounding box center [826, 501] width 403 height 82
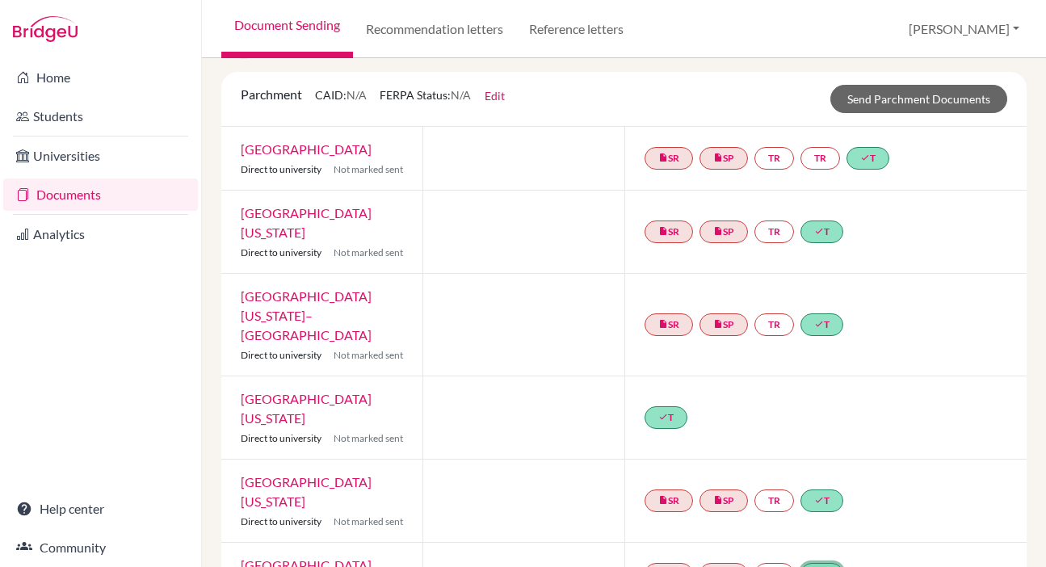
click at [831, 563] on link "done T" at bounding box center [822, 574] width 43 height 23
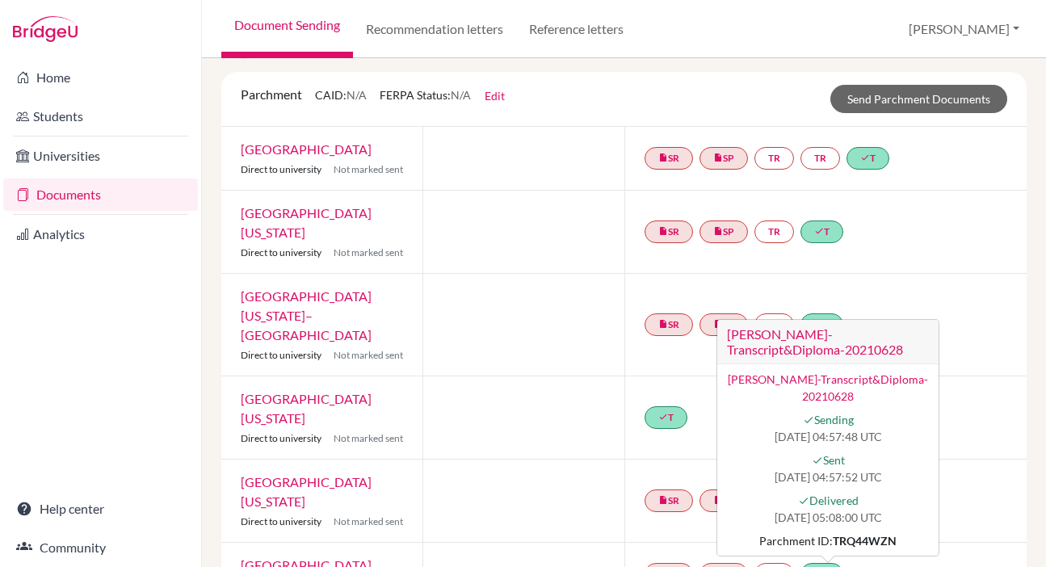
click at [944, 543] on div "insert_drive_file SR insert_drive_file SP TR done T [PERSON_NAME]-Transcript&Di…" at bounding box center [826, 574] width 403 height 63
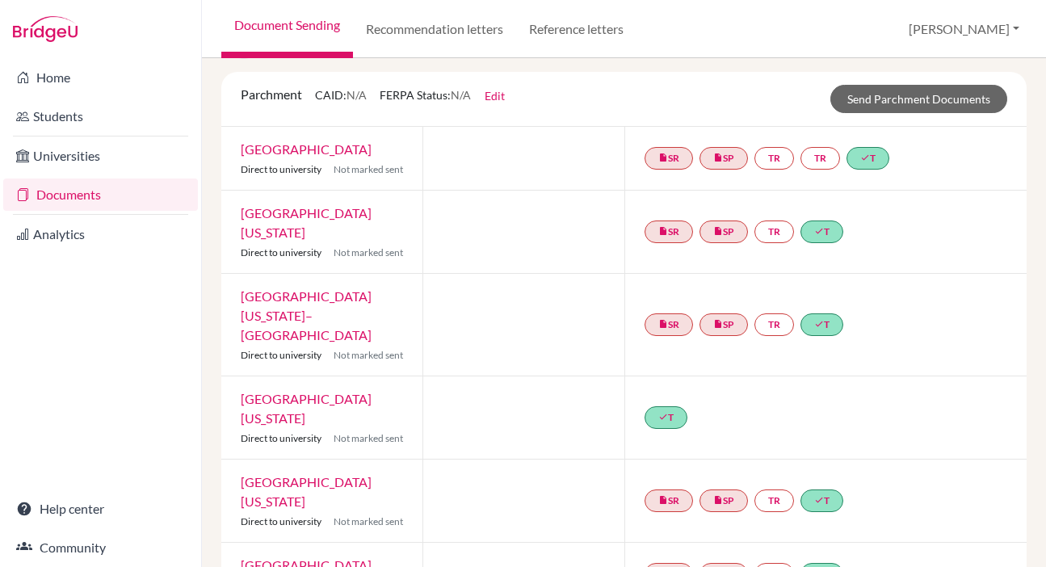
click at [846, 560] on div "insert_drive_file SR insert_drive_file SP TR done T" at bounding box center [747, 574] width 205 height 29
click at [828, 563] on link "done T" at bounding box center [822, 574] width 43 height 23
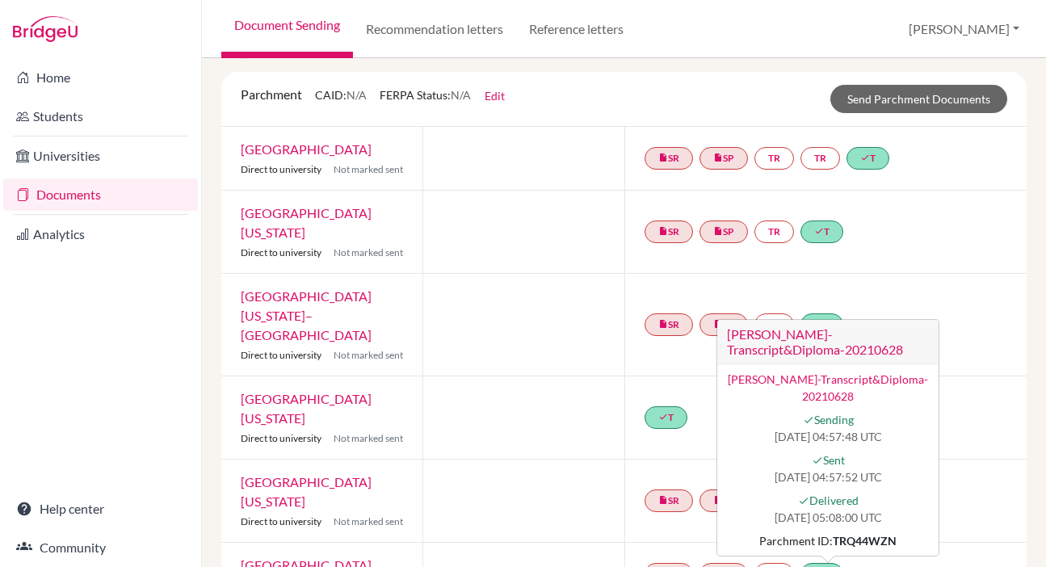
click at [970, 543] on div "insert_drive_file SR insert_drive_file SP TR done T [PERSON_NAME]-Transcript&Di…" at bounding box center [826, 574] width 403 height 63
